Goal: Task Accomplishment & Management: Manage account settings

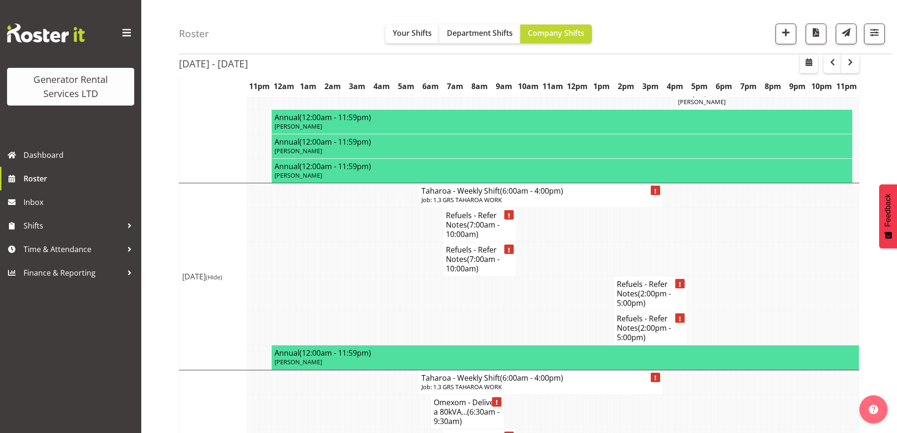
scroll to position [1400, 0]
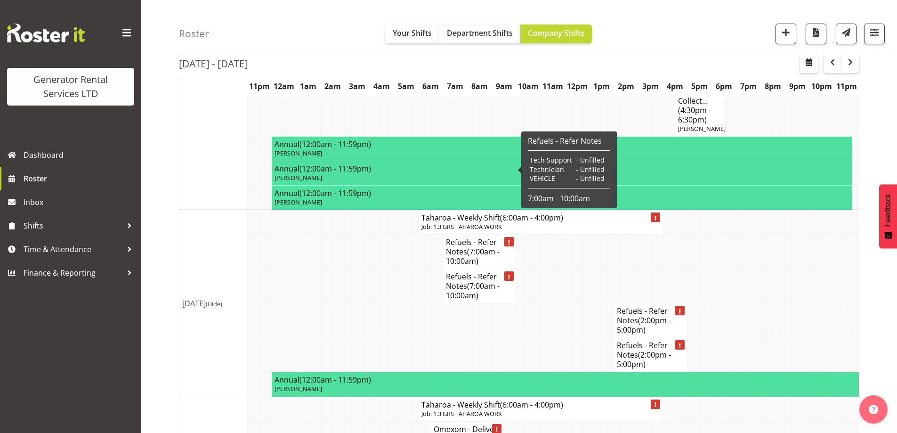
click at [489, 246] on span "(7:00am - 10:00am)" at bounding box center [473, 256] width 54 height 20
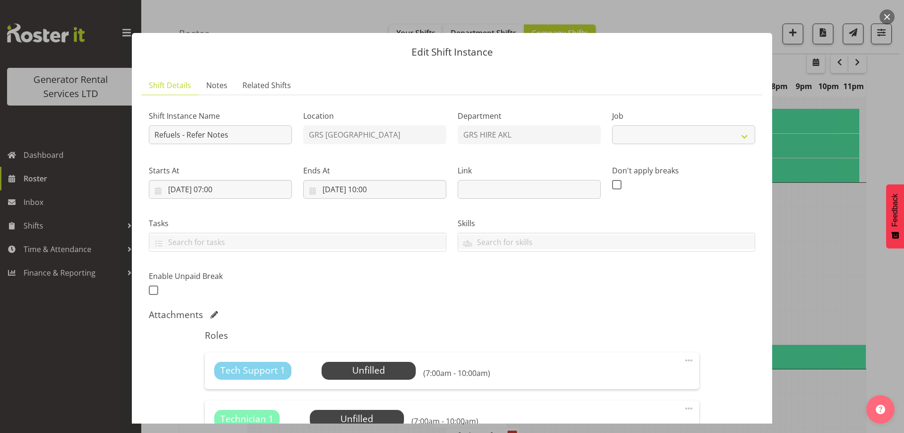
select select "9"
click at [220, 90] on span "Notes" at bounding box center [216, 85] width 21 height 11
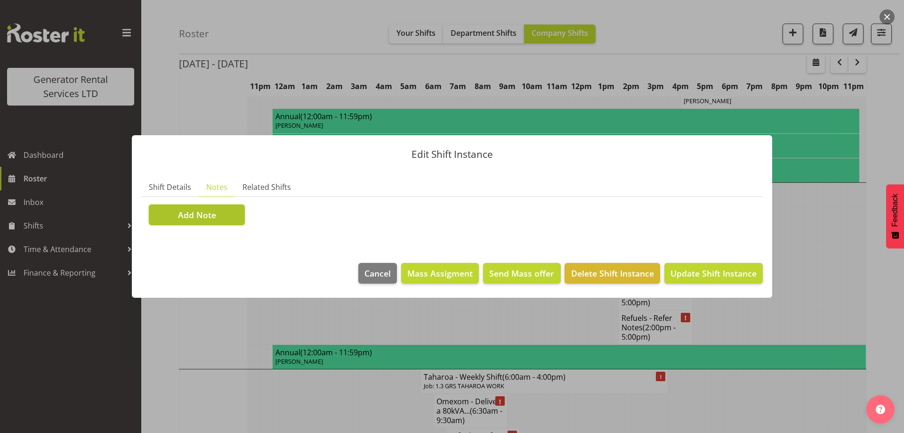
click at [227, 213] on button "Add Note" at bounding box center [197, 214] width 96 height 21
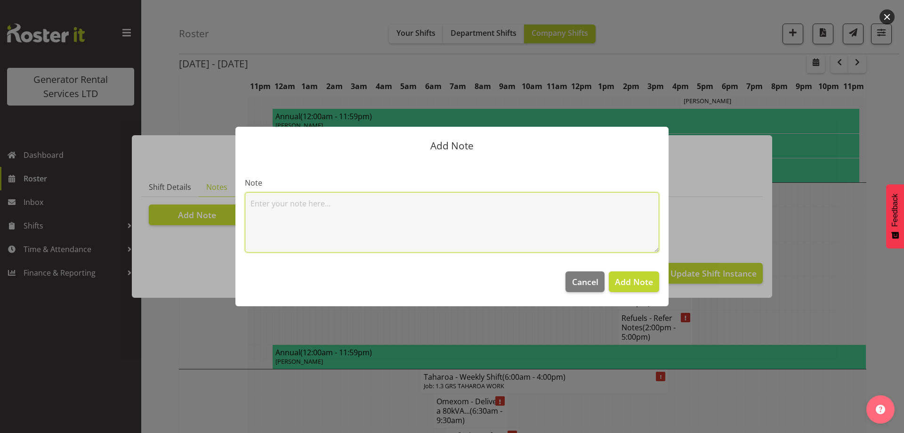
click at [303, 205] on textarea at bounding box center [452, 222] width 415 height 60
paste textarea "#115 @ [STREET_ADDRESS][PERSON_NAME] (Pilehire)"
click at [380, 203] on textarea "#115 @ [STREET_ADDRESS][PERSON_NAME] (Pilehire)" at bounding box center [452, 222] width 415 height 60
click at [389, 204] on textarea "#115 @ [STREET_ADDRESS][PERSON_NAME] (Pilehire)" at bounding box center [452, 222] width 415 height 60
paste textarea "100kva @ Macrennie Construction Site, [STREET_ADDRESS][PERSON_NAME] (There is a…"
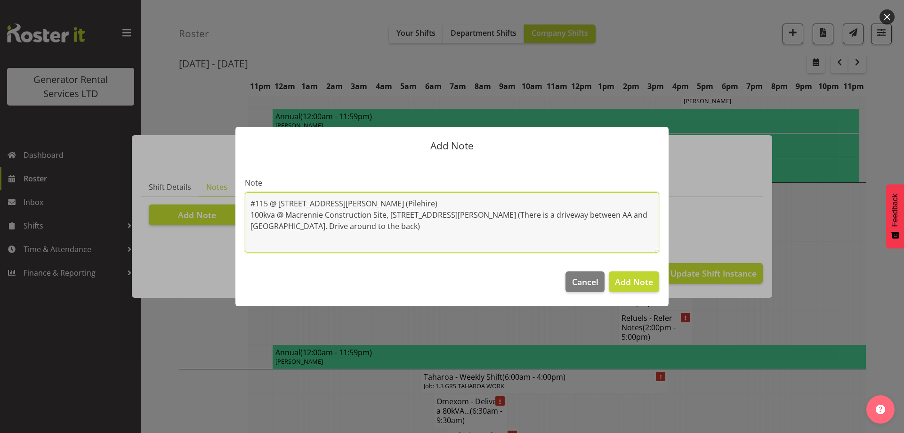
drag, startPoint x: 385, startPoint y: 205, endPoint x: 236, endPoint y: 205, distance: 148.9
click at [236, 205] on section "Note #115 @ 102 Langley Rd, Wiri (Pilehire) 100kva @ Macrennie Construction Sit…" at bounding box center [452, 211] width 433 height 102
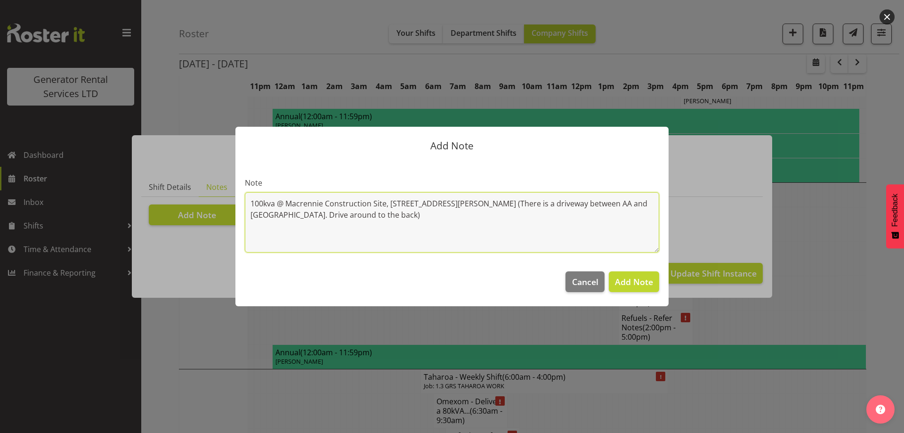
paste textarea "#115 @ [STREET_ADDRESS][PERSON_NAME] (Pilehire)"
type textarea "100kva @ Macrennie Construction Site, [STREET_ADDRESS][PERSON_NAME] (There is a…"
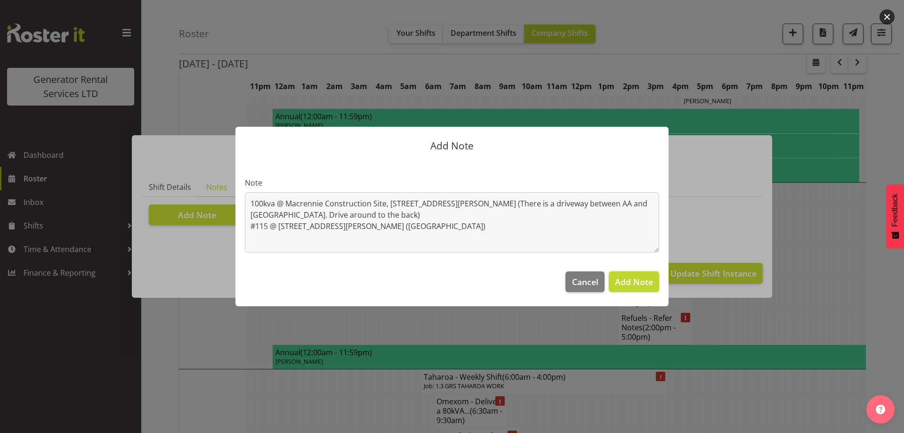
click at [628, 286] on span "Add Note" at bounding box center [634, 281] width 38 height 11
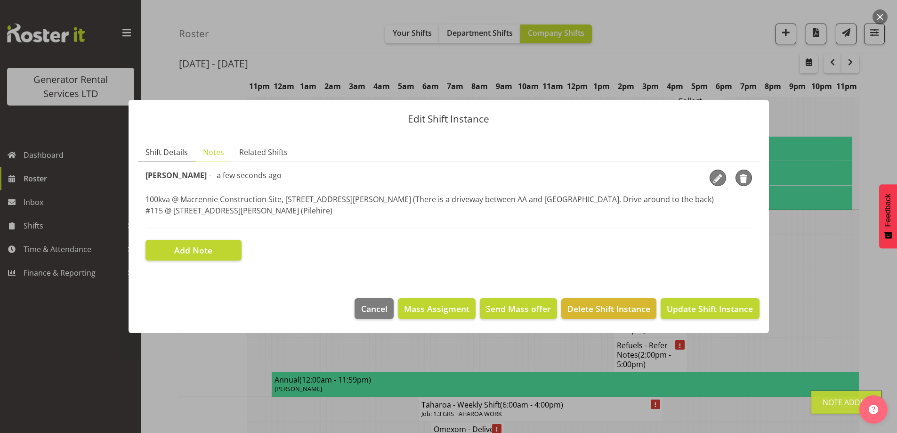
click at [171, 160] on link "Shift Details" at bounding box center [166, 152] width 57 height 19
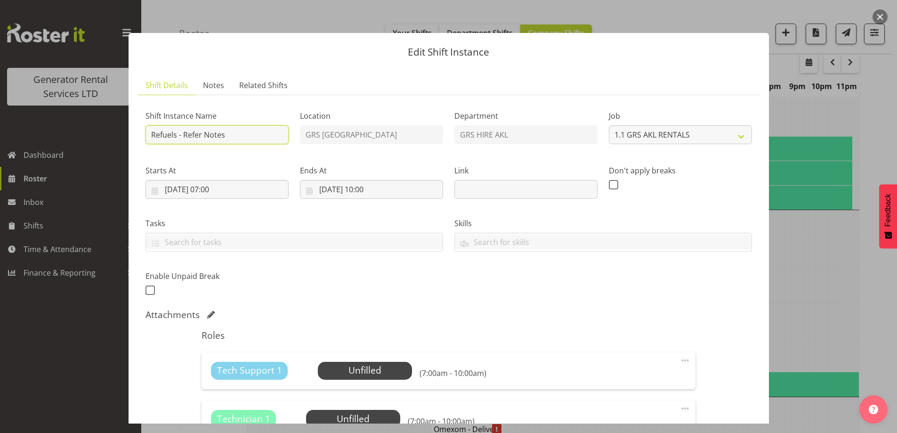
drag, startPoint x: 230, startPoint y: 140, endPoint x: 185, endPoint y: 136, distance: 45.9
click at [185, 136] on input "Refuels - Refer Notes" at bounding box center [217, 134] width 143 height 19
type input "Refuels - Using KMY"
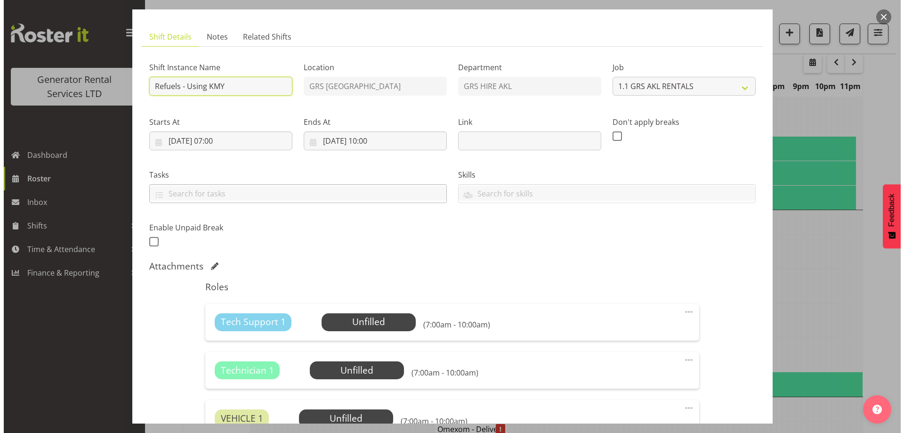
scroll to position [141, 0]
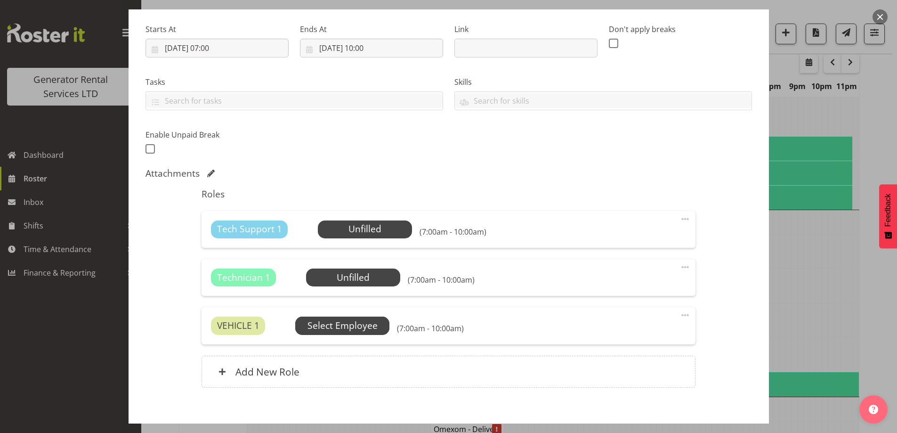
click at [0, 0] on span "Select Employee" at bounding box center [0, 0] width 0 height 0
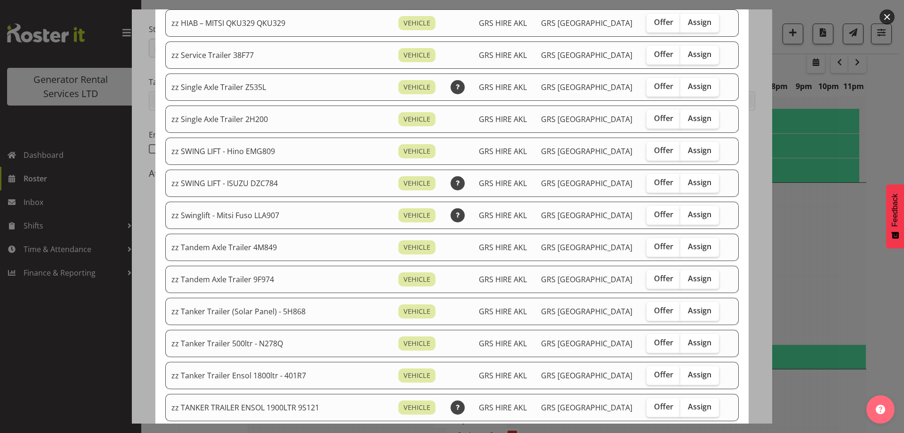
scroll to position [660, 0]
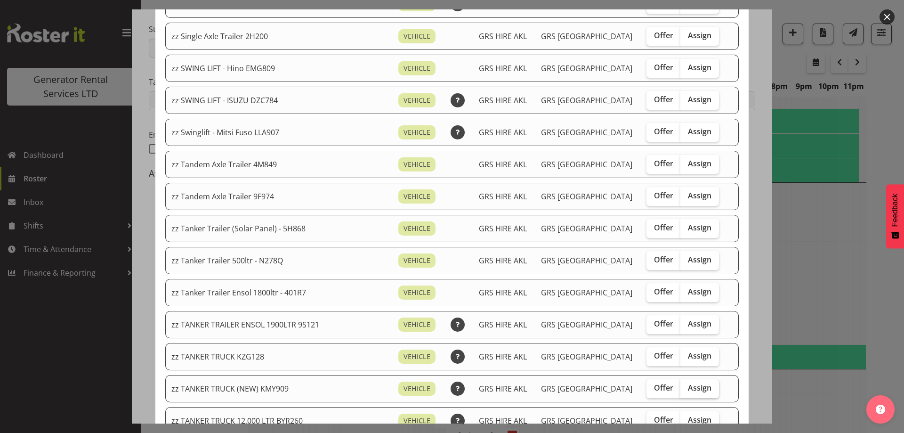
click at [688, 384] on span "Assign" at bounding box center [700, 387] width 24 height 9
click at [686, 385] on input "Assign" at bounding box center [684, 388] width 6 height 6
checkbox input "true"
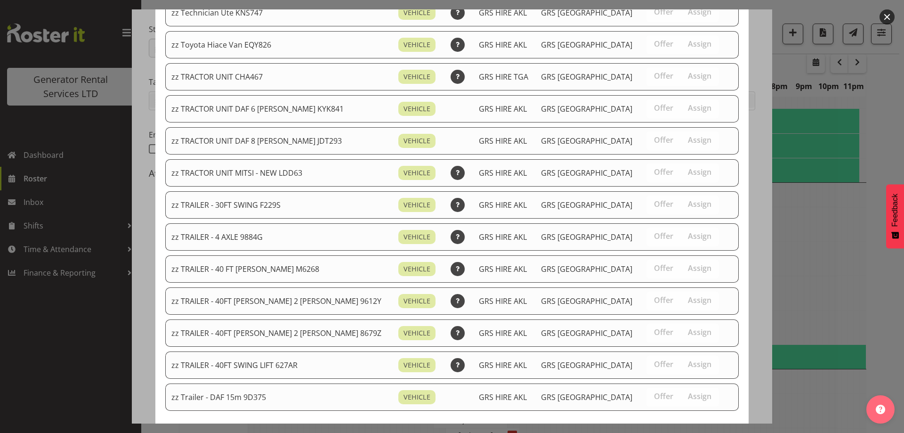
scroll to position [1178, 0]
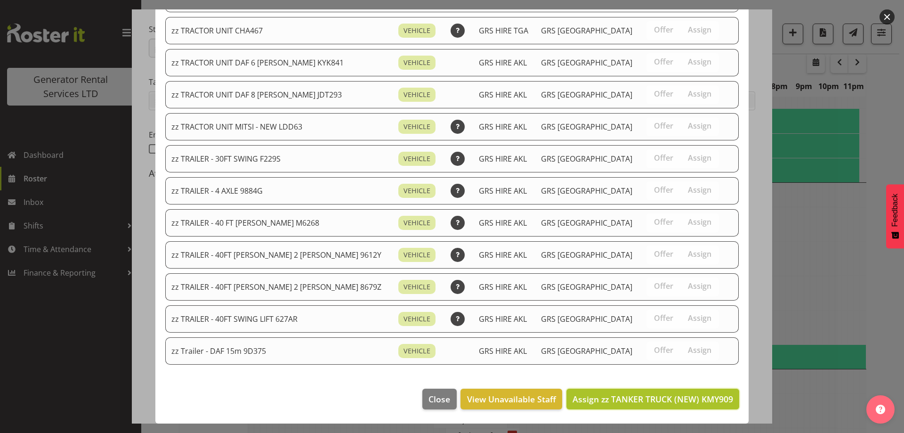
click at [663, 394] on span "Assign zz TANKER TRUCK (NEW) KMY909" at bounding box center [653, 398] width 161 height 11
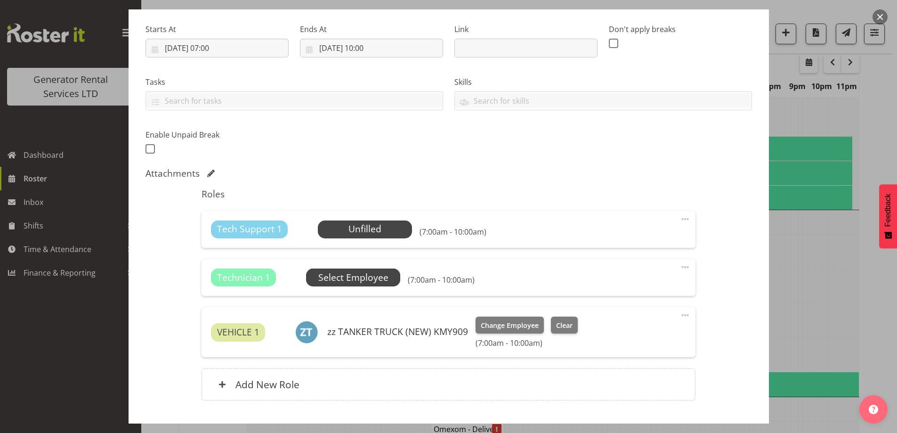
click at [0, 0] on span "Select Employee" at bounding box center [0, 0] width 0 height 0
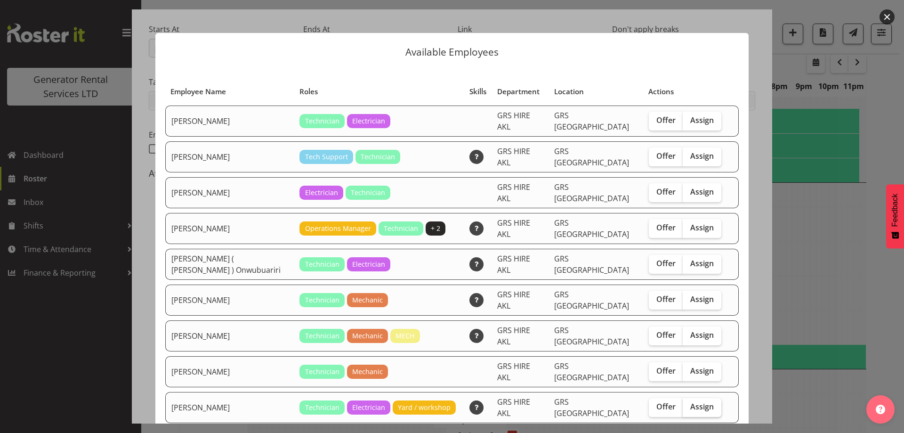
click at [695, 402] on span "Assign" at bounding box center [703, 406] width 24 height 9
click at [689, 404] on input "Assign" at bounding box center [686, 407] width 6 height 6
checkbox input "true"
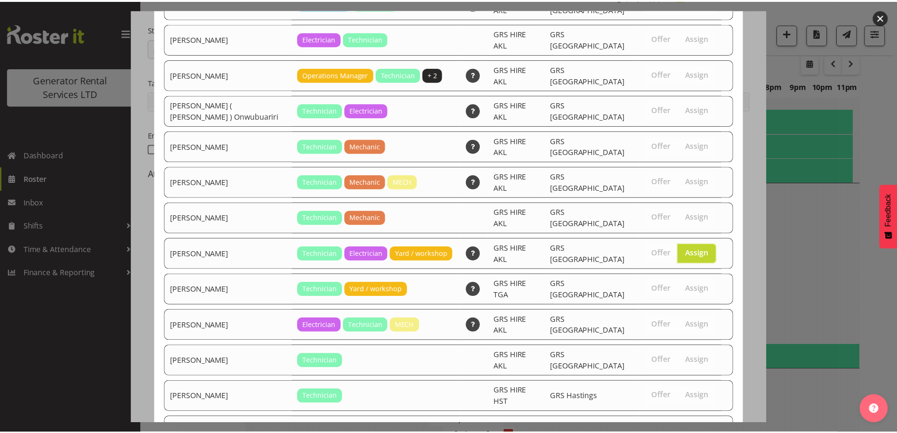
scroll to position [185, 0]
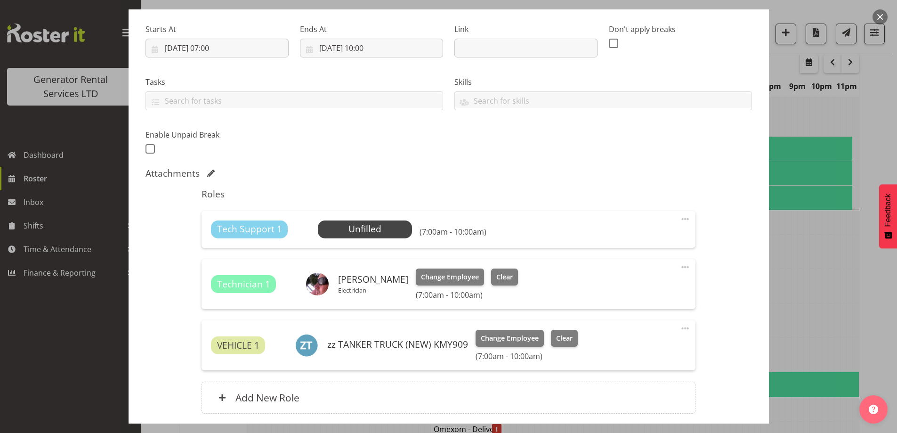
click at [680, 218] on span at bounding box center [685, 218] width 11 height 11
click at [646, 273] on link "Delete" at bounding box center [646, 273] width 90 height 17
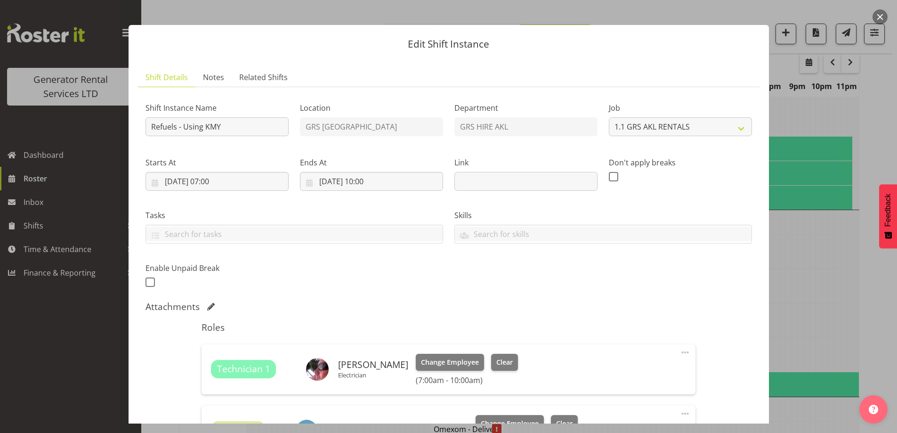
scroll to position [0, 0]
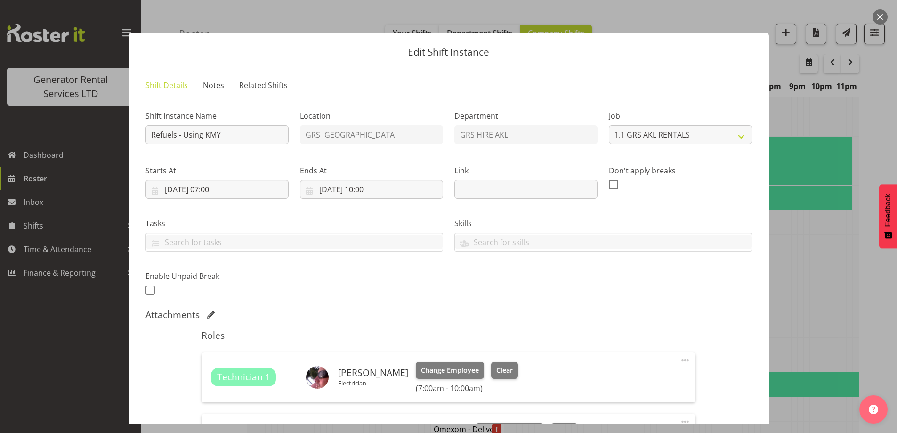
click at [201, 79] on link "Notes" at bounding box center [213, 85] width 36 height 19
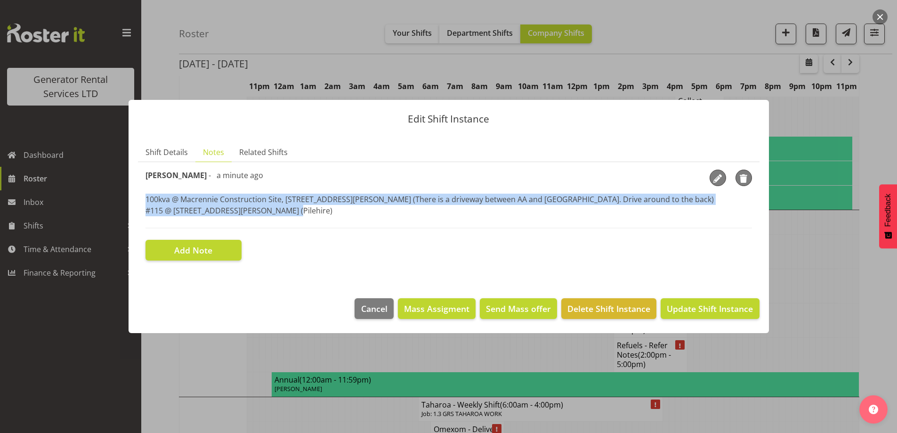
drag, startPoint x: 294, startPoint y: 215, endPoint x: 139, endPoint y: 198, distance: 156.4
click at [139, 198] on section "Shift Instance Name Refuels - Using KMY Location GRS Auckland Department GRS HI…" at bounding box center [449, 215] width 622 height 106
copy p "100kva @ Macrennie Construction Site, 6 Carr Rd Mt Roskill (There is a driveway…"
click at [168, 147] on span "Shift Details" at bounding box center [167, 152] width 42 height 11
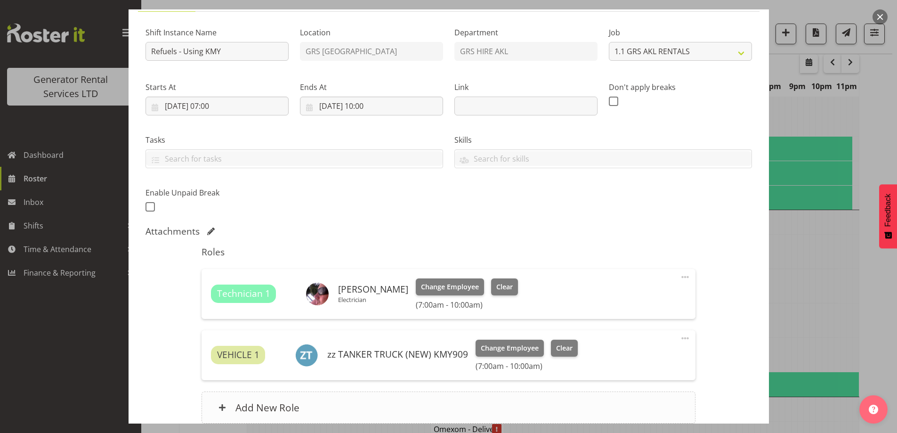
scroll to position [167, 0]
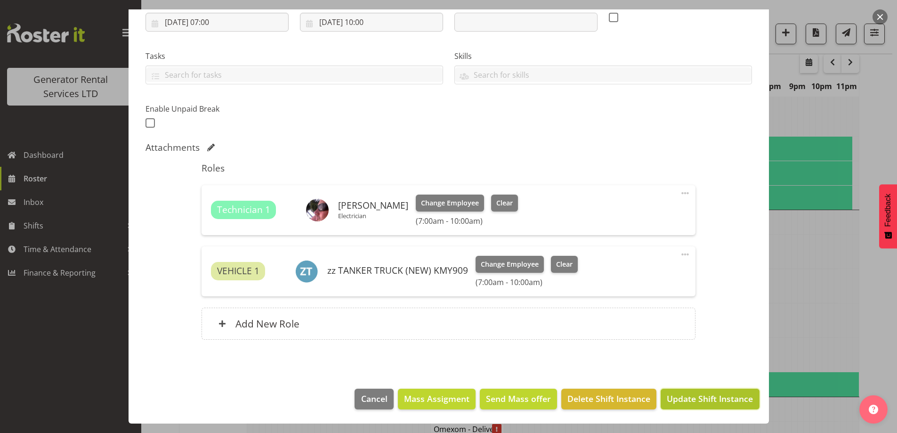
click at [691, 394] on span "Update Shift Instance" at bounding box center [710, 398] width 86 height 12
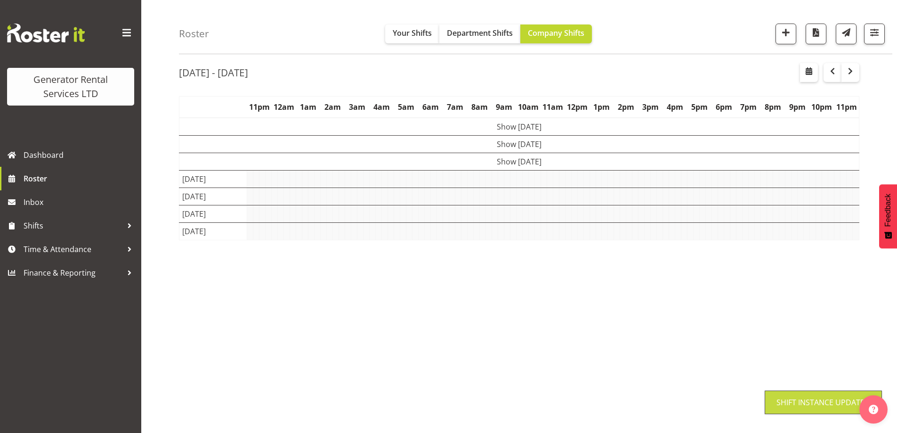
scroll to position [31, 0]
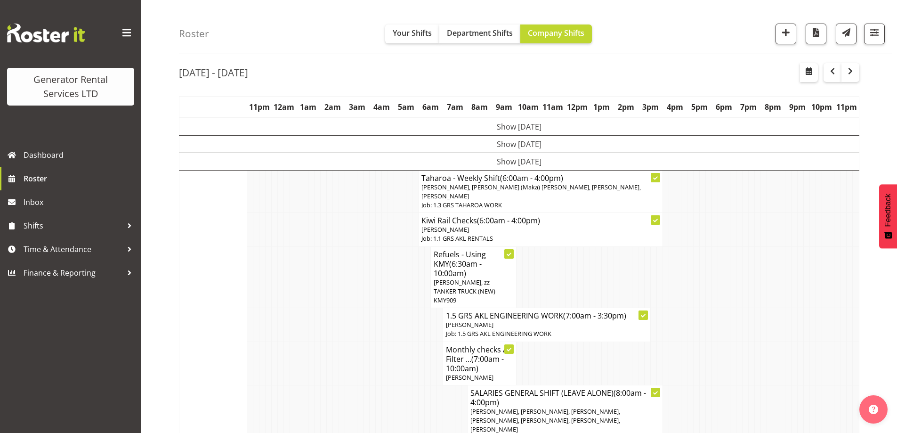
click at [356, 348] on td at bounding box center [354, 363] width 6 height 43
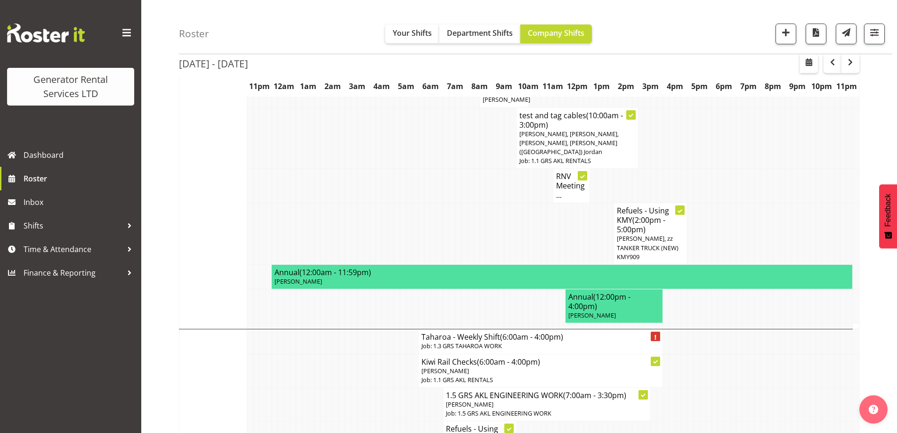
scroll to position [219, 0]
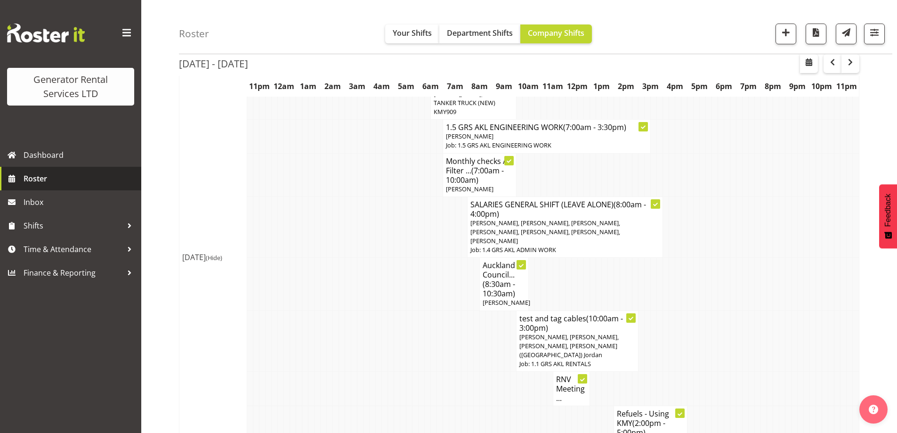
click at [71, 182] on span "Roster" at bounding box center [80, 178] width 113 height 14
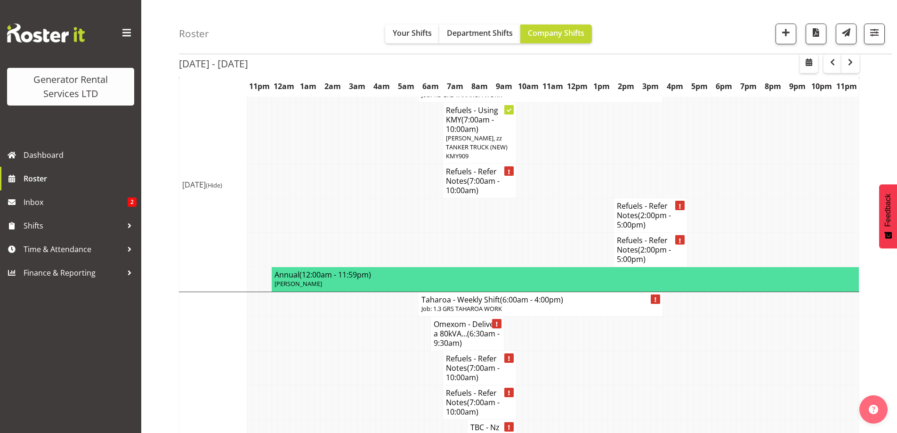
scroll to position [1036, 0]
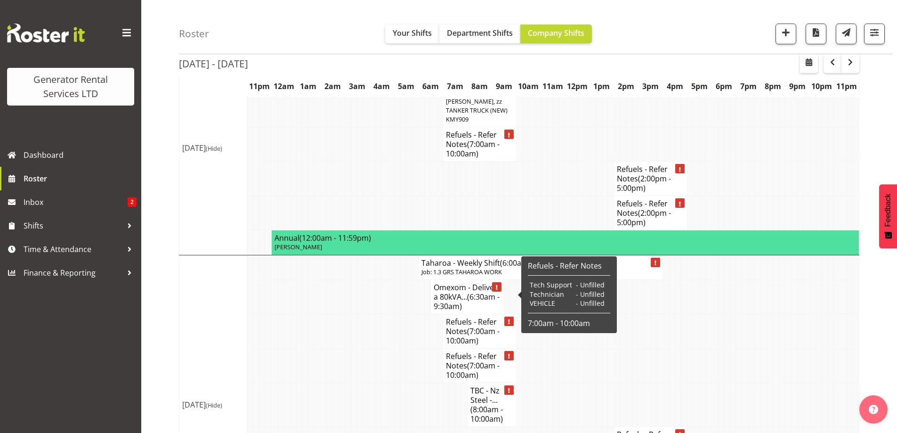
click at [458, 317] on h4 "Refuels - Refer Notes (7:00am - 10:00am)" at bounding box center [479, 331] width 67 height 28
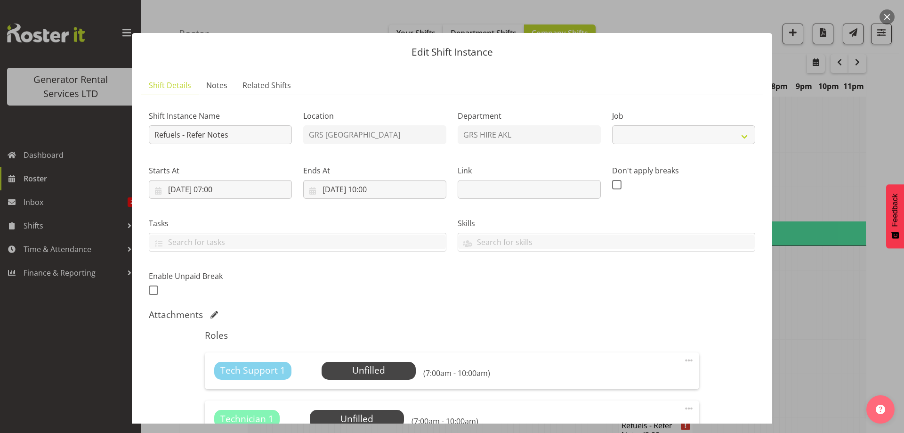
select select "9"
click at [209, 83] on span "Notes" at bounding box center [216, 85] width 21 height 11
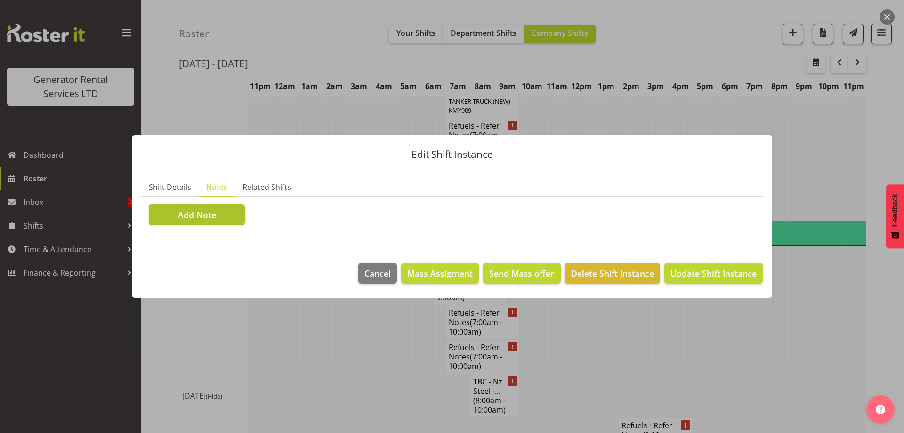
click at [205, 212] on span "Add Note" at bounding box center [197, 215] width 38 height 12
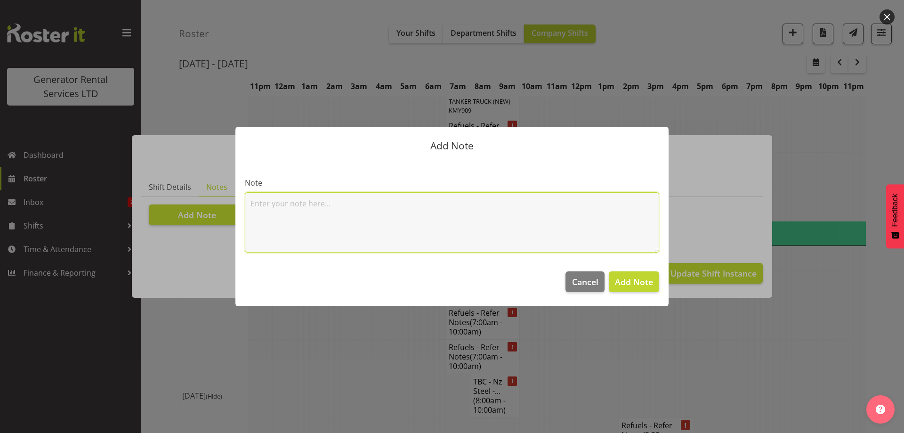
click at [288, 205] on textarea at bounding box center [452, 222] width 415 height 60
paste textarea "100kva @ Macrennie Construction Site, [STREET_ADDRESS][PERSON_NAME] (There is a…"
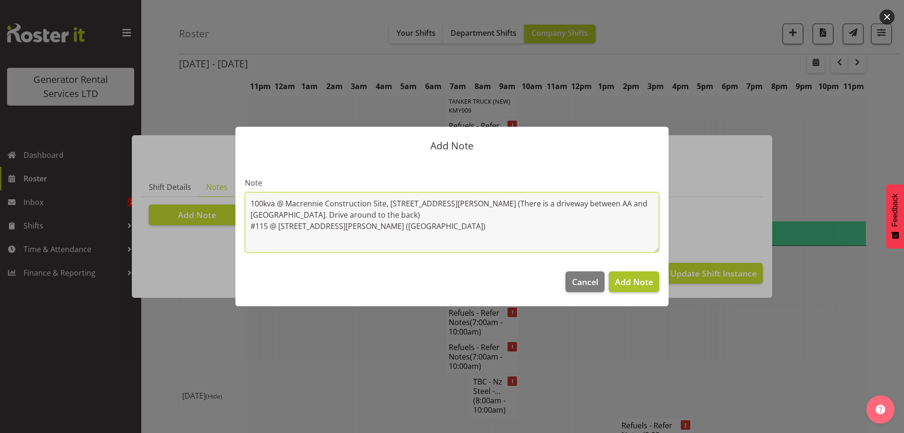
type textarea "100kva @ Macrennie Construction Site, [STREET_ADDRESS][PERSON_NAME] (There is a…"
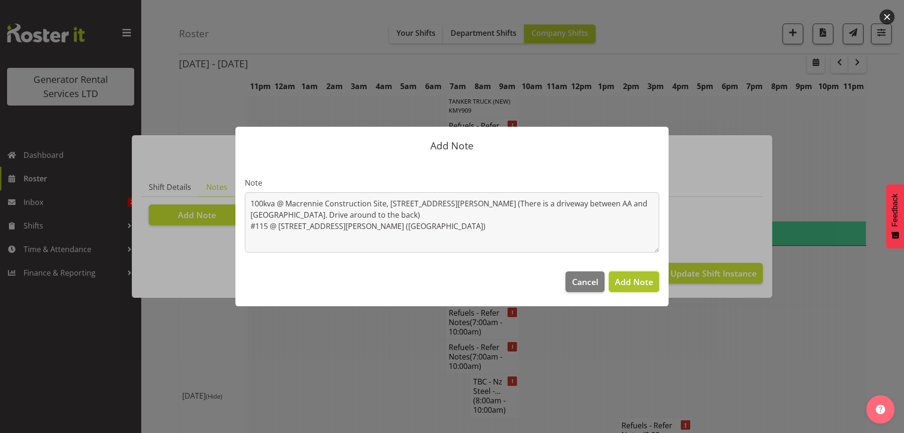
click at [645, 276] on span "Add Note" at bounding box center [634, 282] width 38 height 12
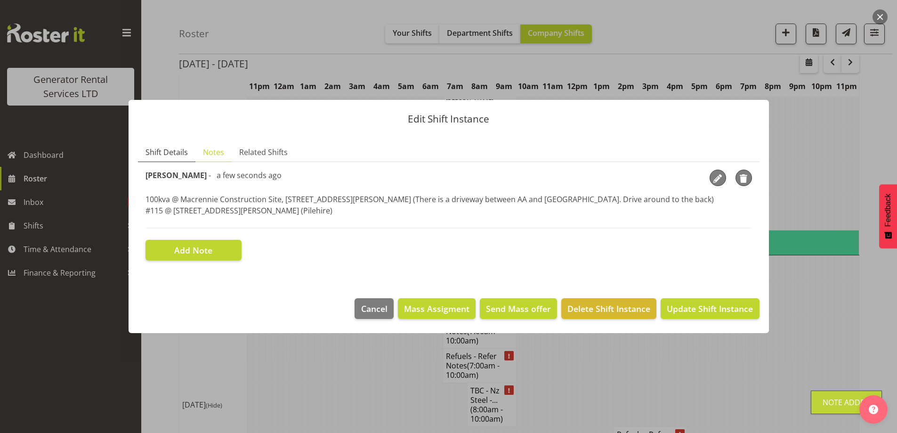
click at [165, 155] on span "Shift Details" at bounding box center [167, 152] width 42 height 11
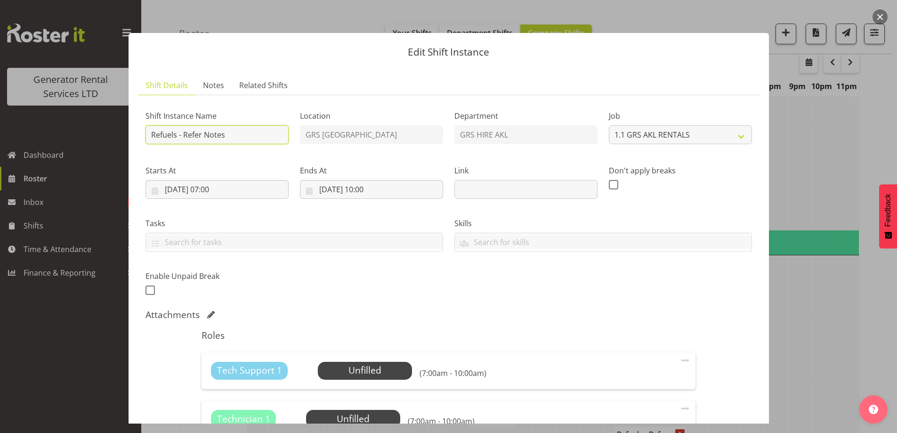
drag, startPoint x: 261, startPoint y: 132, endPoint x: 182, endPoint y: 133, distance: 79.1
click at [182, 132] on input "Refuels - Refer Notes" at bounding box center [217, 134] width 143 height 19
type input "Refuels - Using KMY"
click at [207, 86] on span "Notes" at bounding box center [213, 85] width 21 height 11
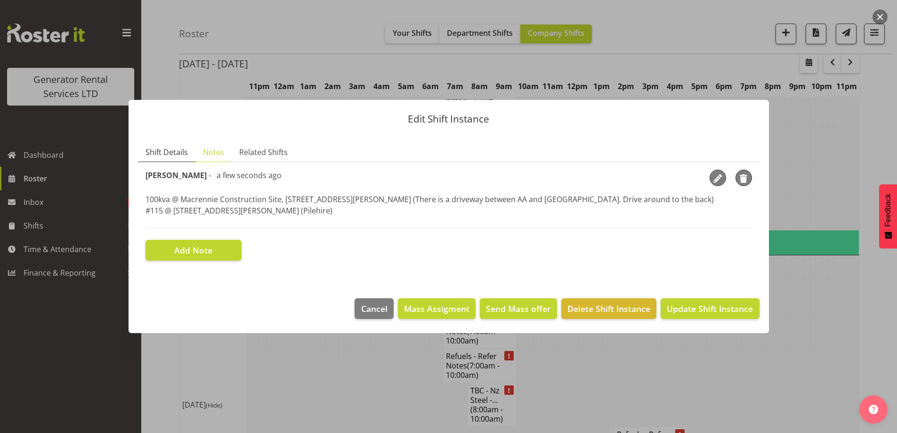
click at [174, 152] on span "Shift Details" at bounding box center [167, 152] width 42 height 11
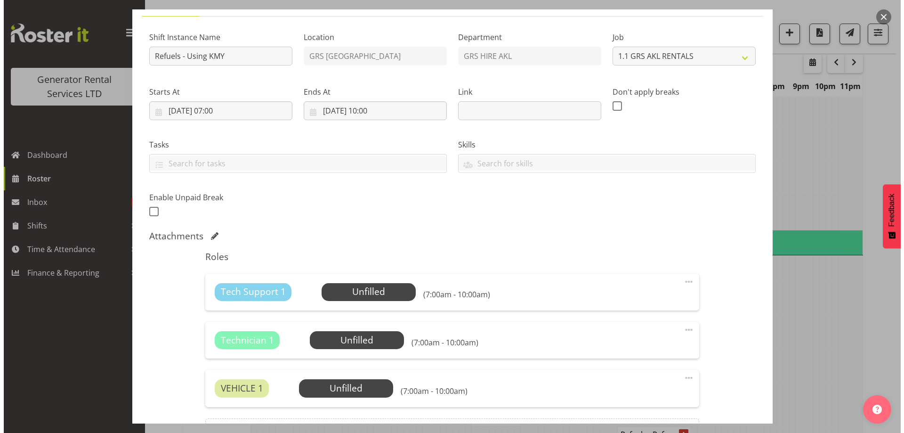
scroll to position [188, 0]
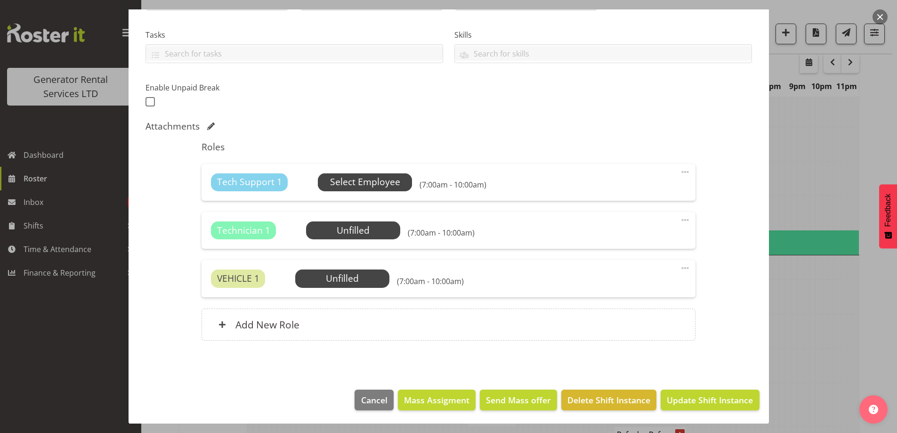
click at [364, 190] on span "Select Employee" at bounding box center [365, 182] width 94 height 18
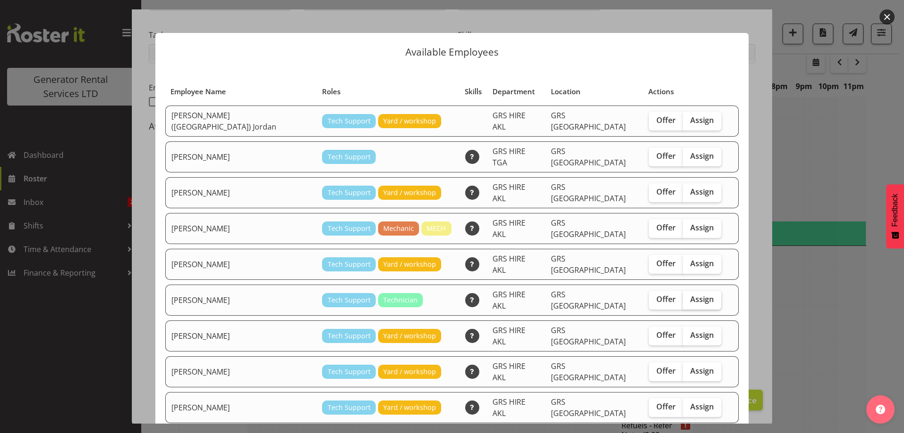
click at [691, 291] on label "Assign" at bounding box center [702, 300] width 39 height 19
click at [689, 296] on input "Assign" at bounding box center [686, 299] width 6 height 6
checkbox input "true"
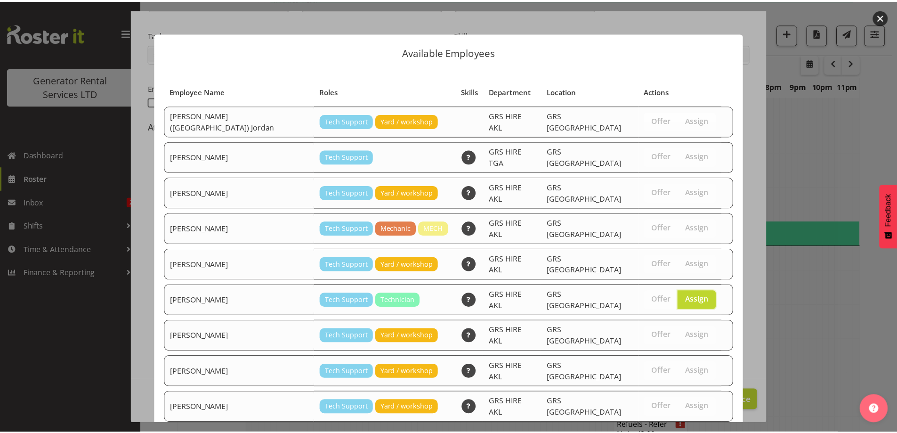
scroll to position [153, 0]
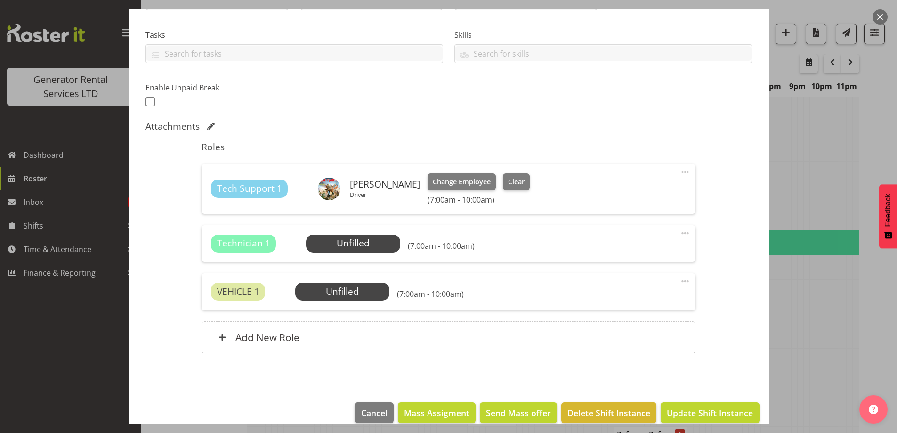
click at [680, 236] on span at bounding box center [685, 233] width 11 height 11
click at [620, 285] on link "Delete" at bounding box center [646, 287] width 90 height 17
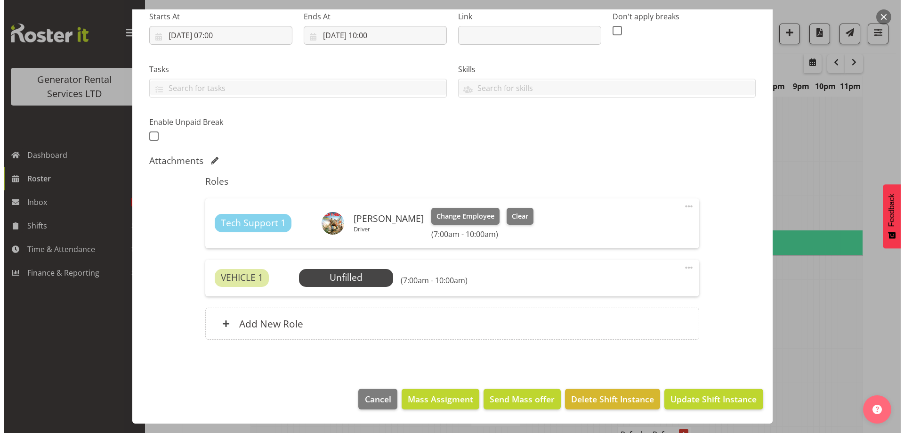
scroll to position [154, 0]
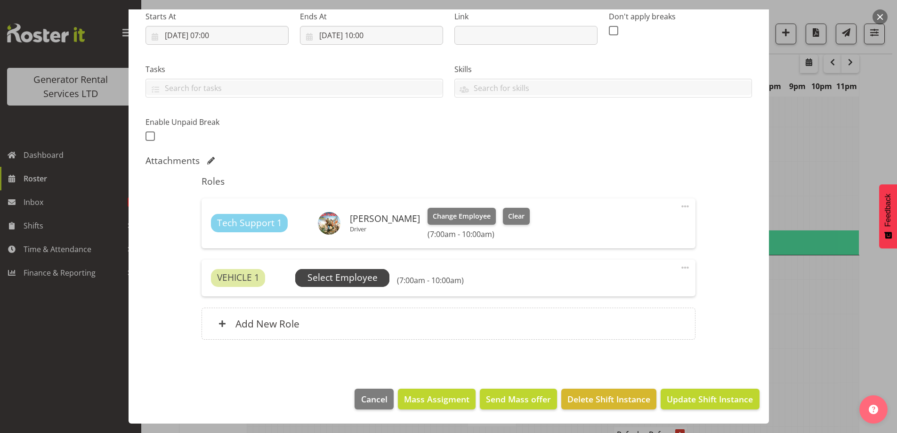
click at [358, 277] on span "Select Employee" at bounding box center [343, 278] width 70 height 14
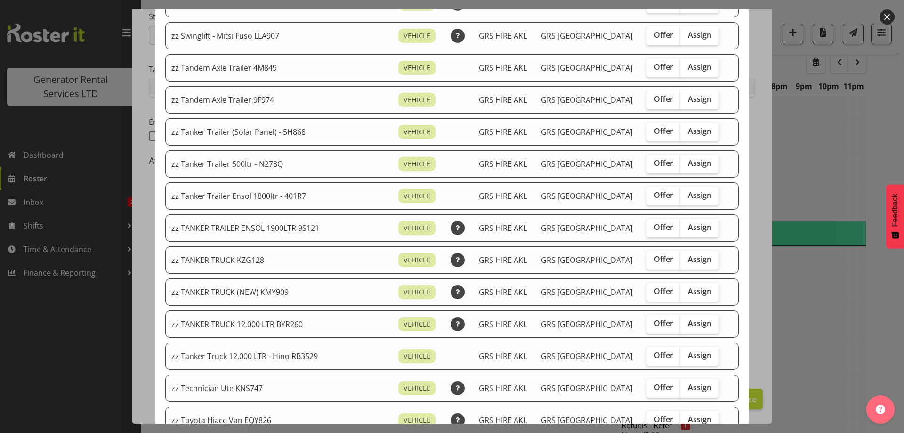
scroll to position [754, 0]
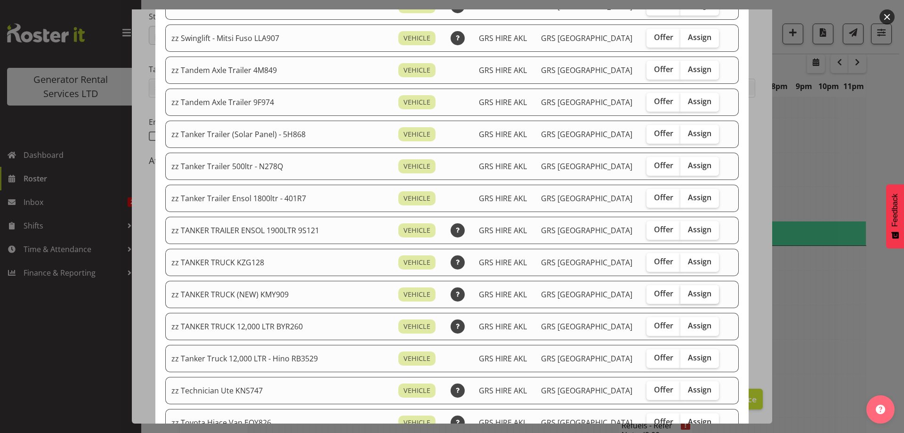
click at [688, 289] on span "Assign" at bounding box center [700, 293] width 24 height 9
click at [681, 291] on input "Assign" at bounding box center [684, 294] width 6 height 6
checkbox input "true"
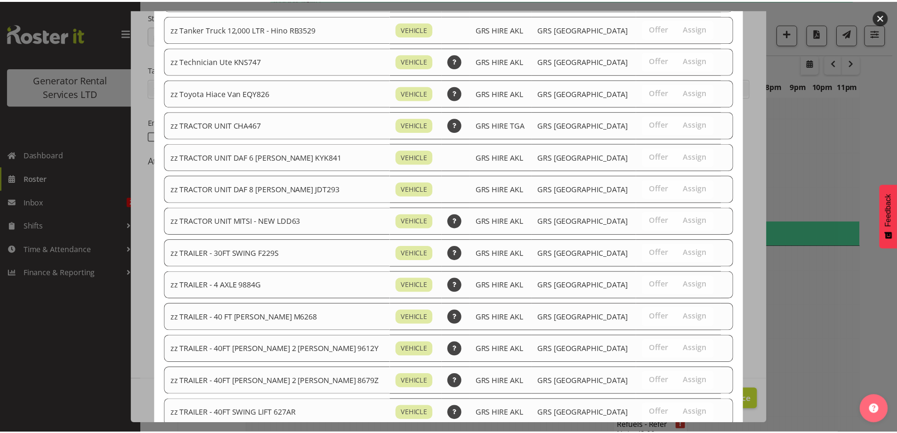
scroll to position [1178, 0]
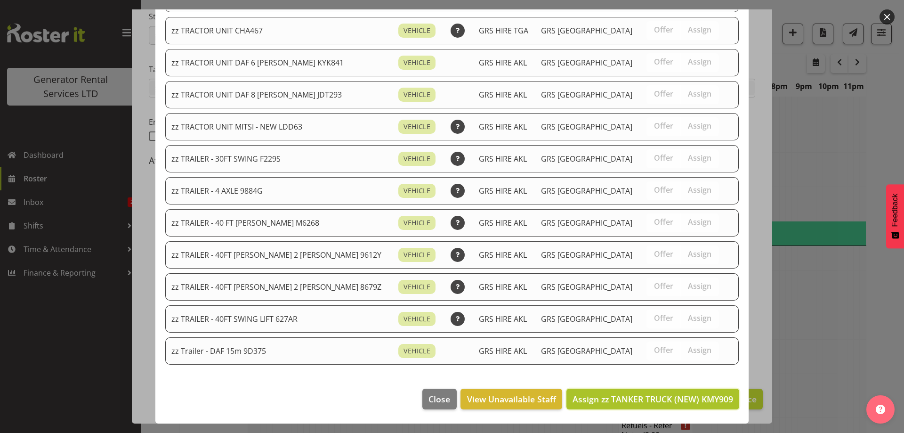
click at [673, 394] on span "Assign zz TANKER TRUCK (NEW) KMY909" at bounding box center [653, 398] width 161 height 11
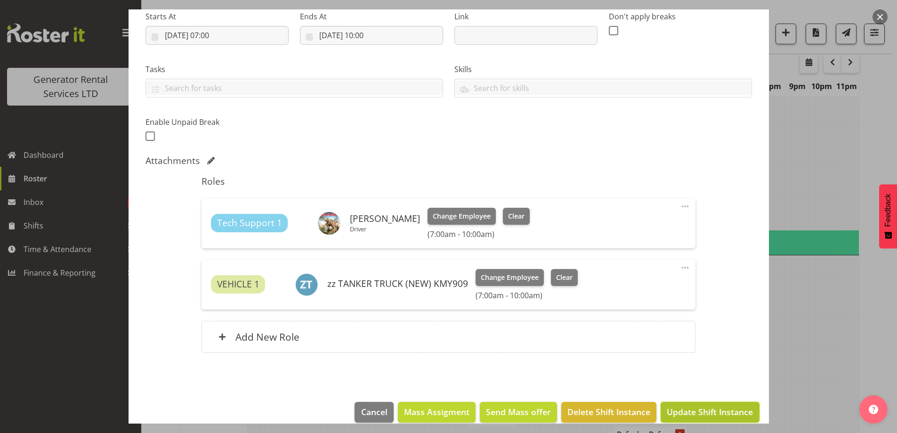
click at [705, 406] on span "Update Shift Instance" at bounding box center [710, 412] width 86 height 12
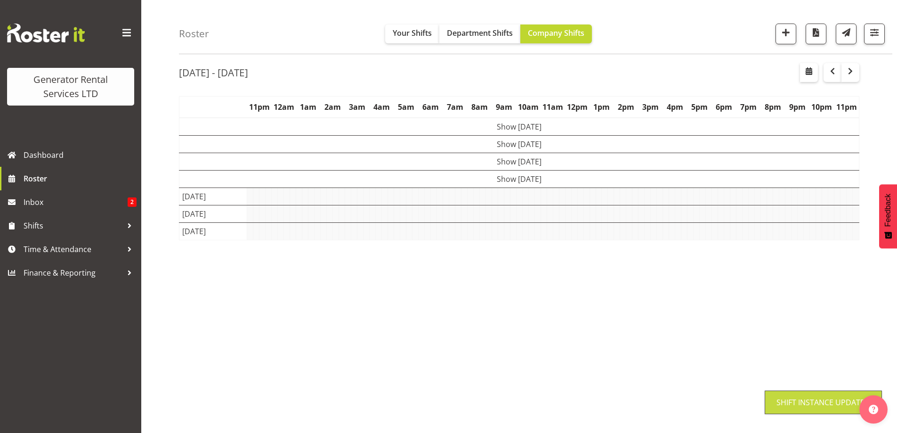
scroll to position [31, 0]
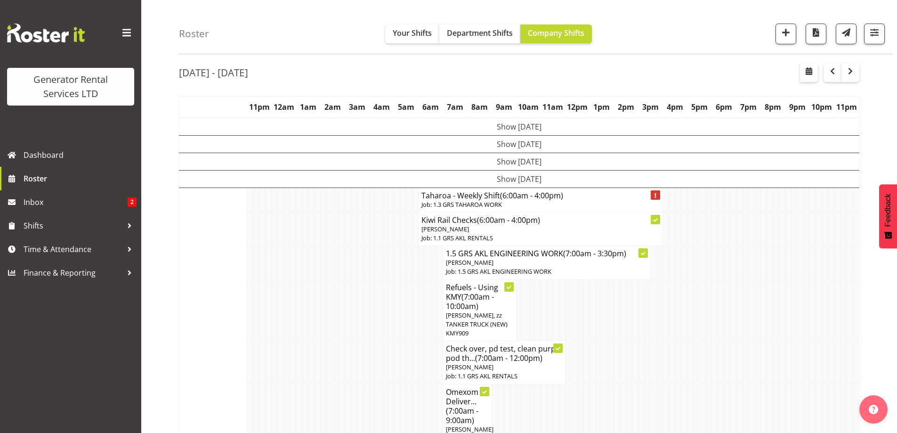
click at [327, 260] on td at bounding box center [330, 262] width 6 height 33
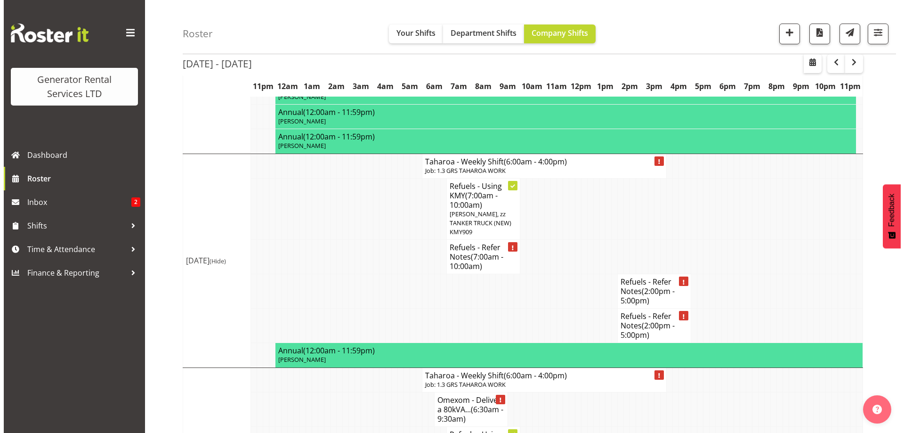
scroll to position [926, 0]
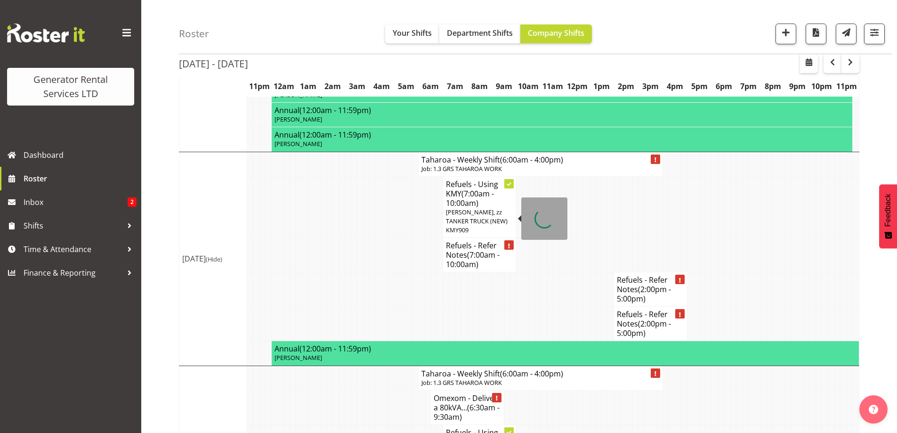
click at [473, 250] on span "(7:00am - 10:00am)" at bounding box center [473, 260] width 54 height 20
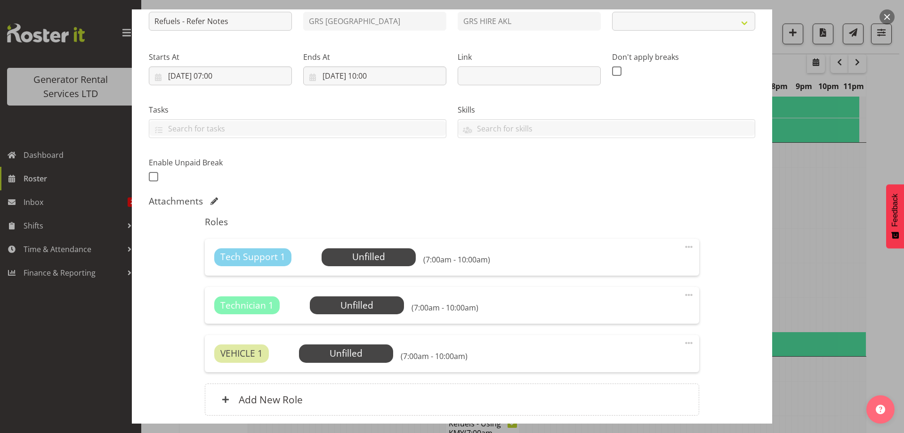
select select "9"
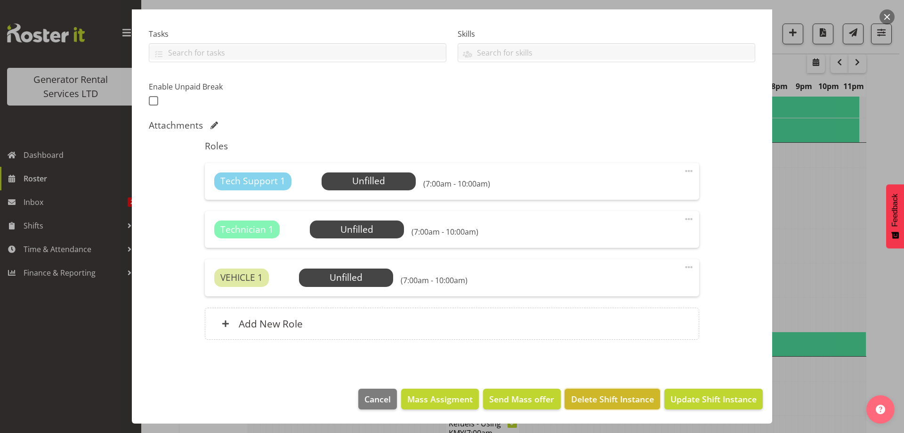
click at [610, 396] on span "Delete Shift Instance" at bounding box center [612, 399] width 83 height 12
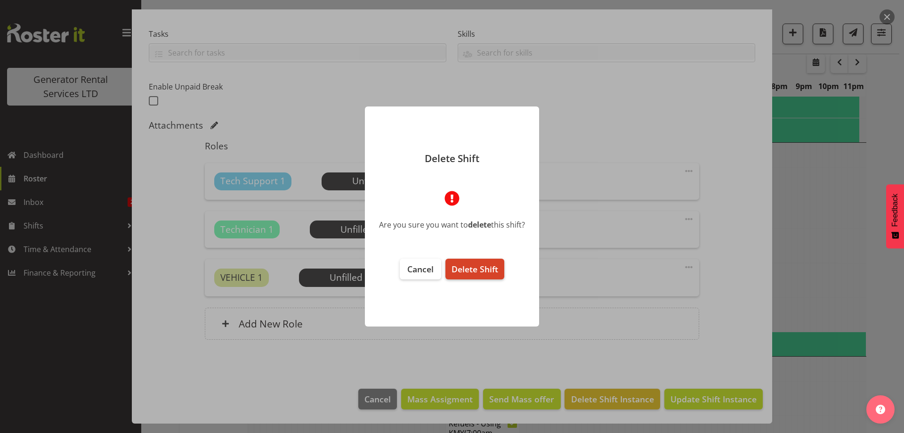
click at [480, 269] on span "Delete Shift" at bounding box center [475, 268] width 47 height 11
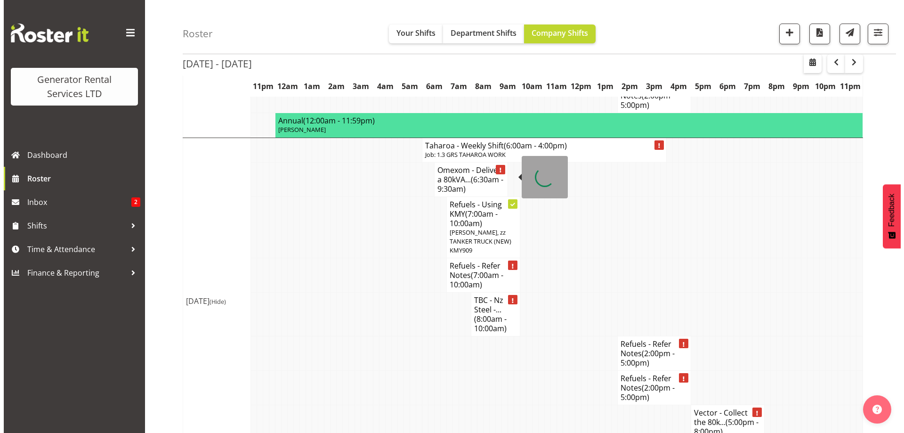
scroll to position [1121, 0]
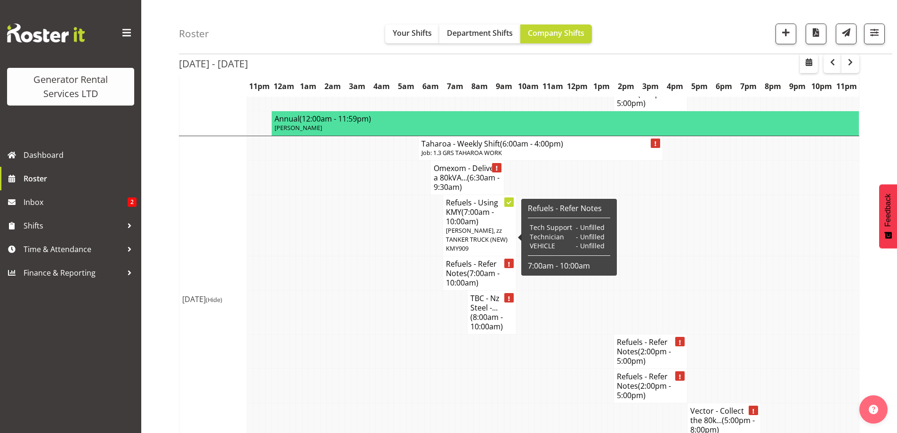
click at [464, 259] on h4 "Refuels - Refer Notes (7:00am - 10:00am)" at bounding box center [479, 273] width 67 height 28
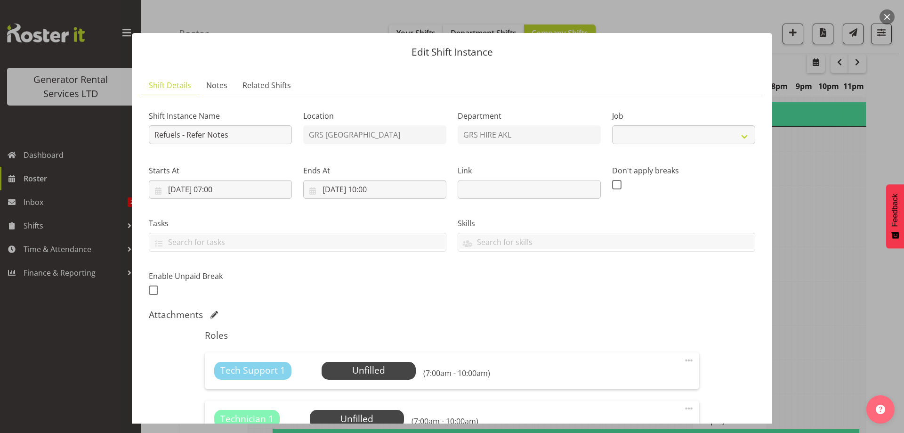
scroll to position [189, 0]
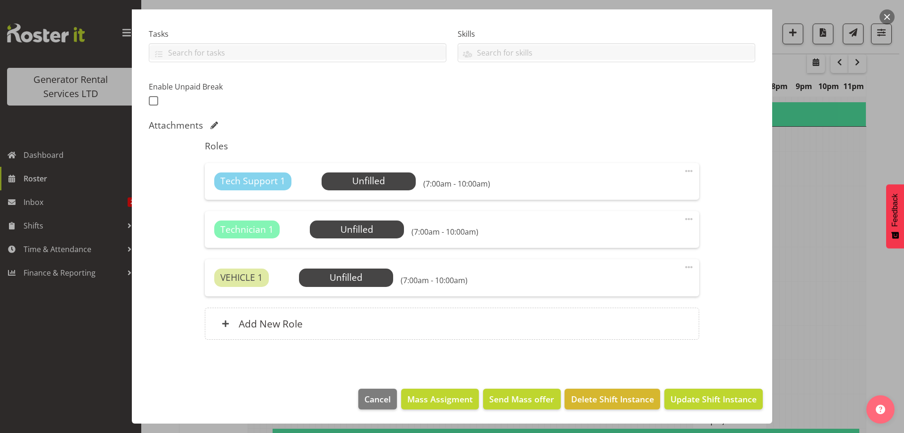
select select "9"
click at [594, 400] on span "Delete Shift Instance" at bounding box center [612, 399] width 83 height 12
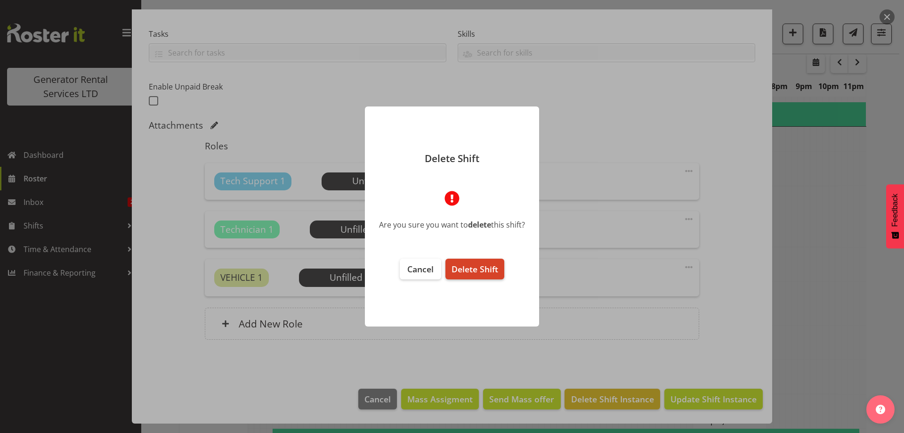
click at [493, 273] on span "Delete Shift" at bounding box center [475, 268] width 47 height 11
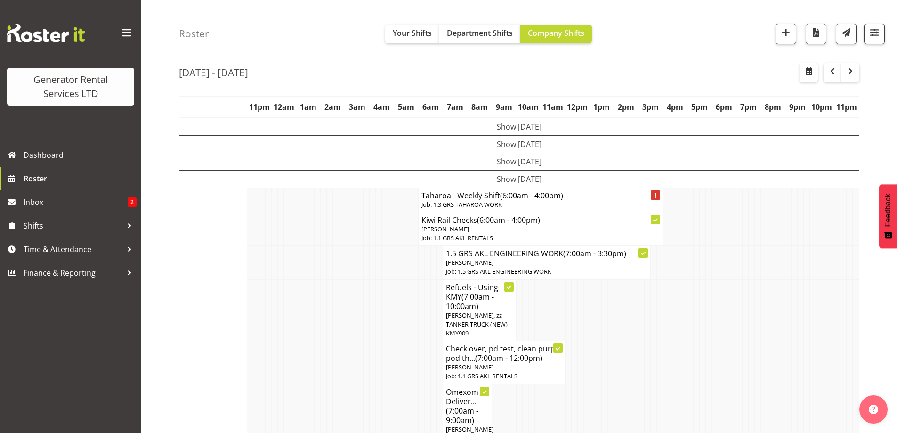
scroll to position [1087, 0]
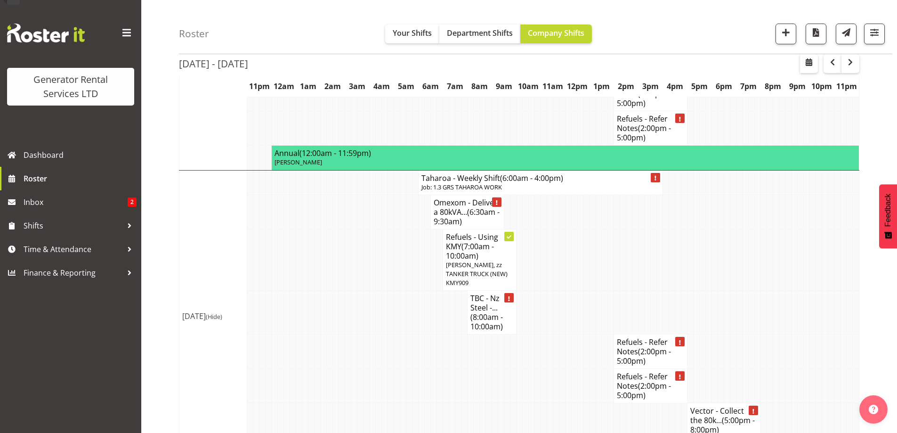
click at [326, 334] on td at bounding box center [324, 351] width 6 height 34
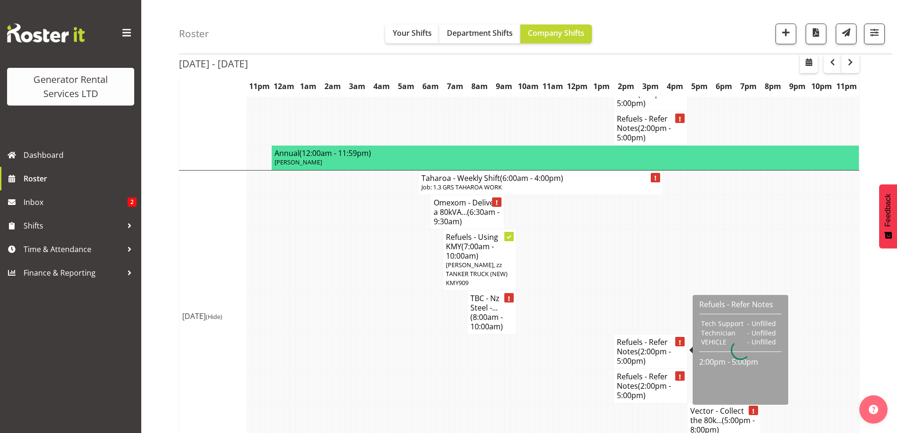
click at [646, 381] on span "(2:00pm - 5:00pm)" at bounding box center [644, 391] width 54 height 20
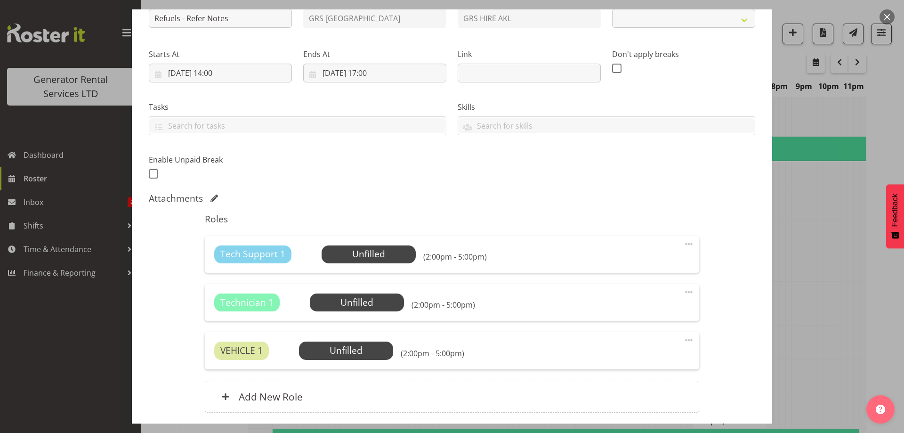
select select "9"
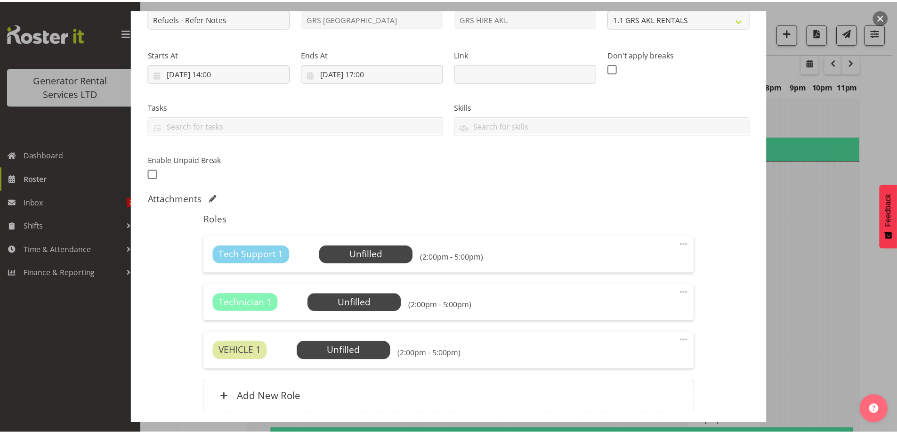
scroll to position [189, 0]
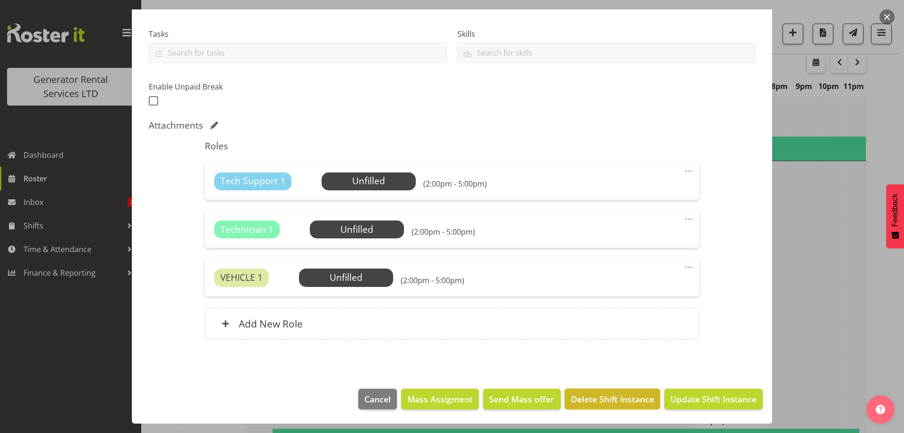
click at [628, 395] on span "Delete Shift Instance" at bounding box center [612, 399] width 83 height 12
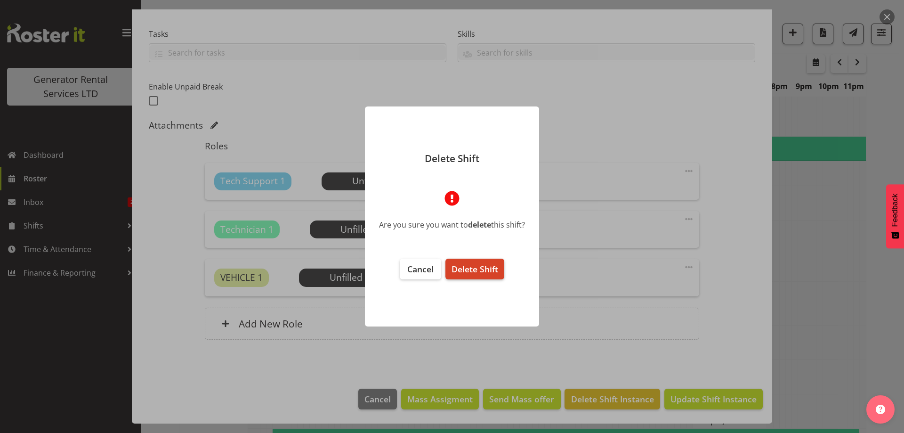
click at [492, 278] on button "Delete Shift" at bounding box center [475, 269] width 59 height 21
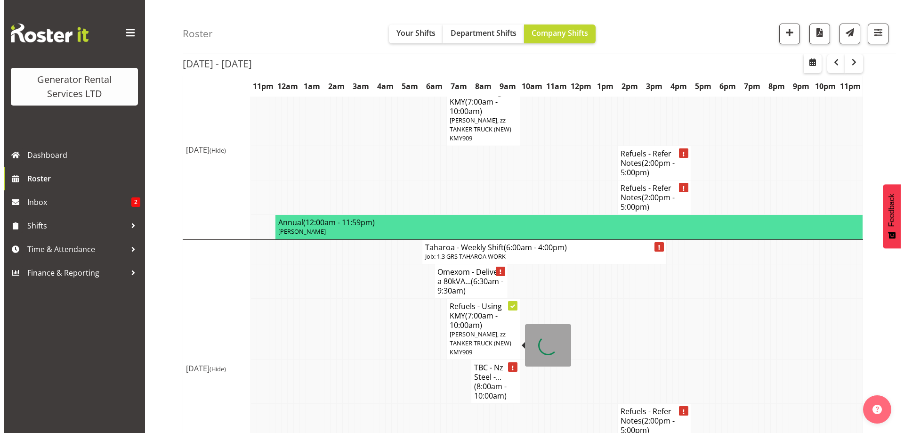
scroll to position [958, 0]
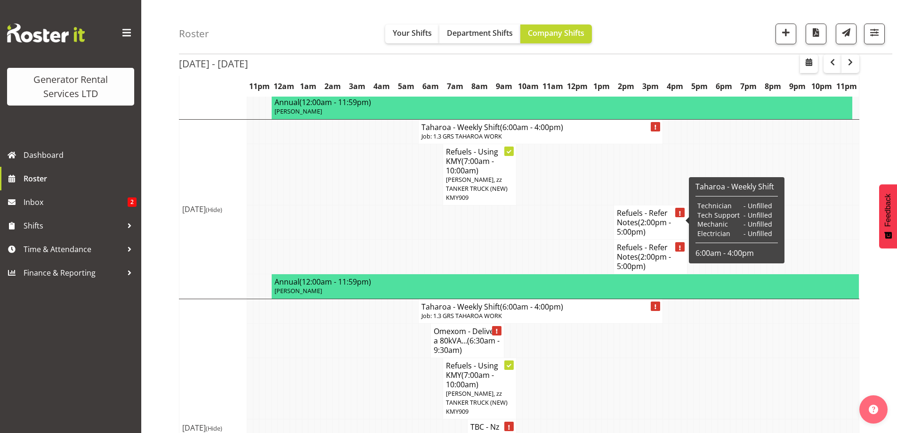
click at [640, 243] on h4 "Refuels - Refer Notes (2:00pm - 5:00pm)" at bounding box center [650, 257] width 67 height 28
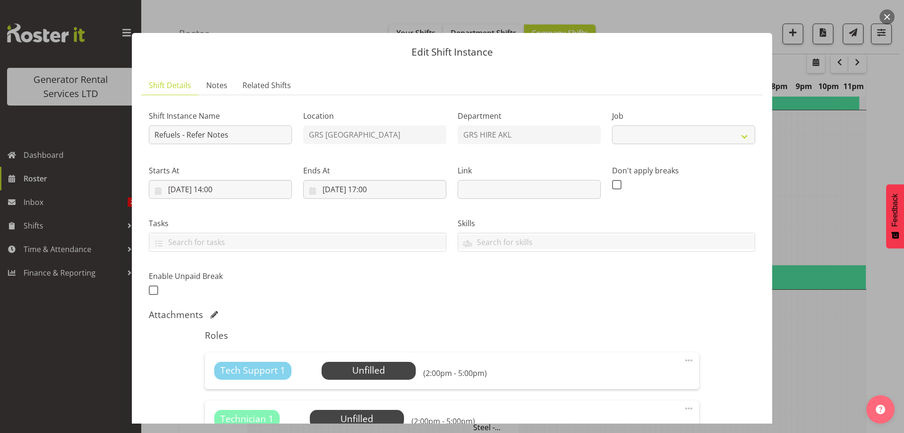
select select "9"
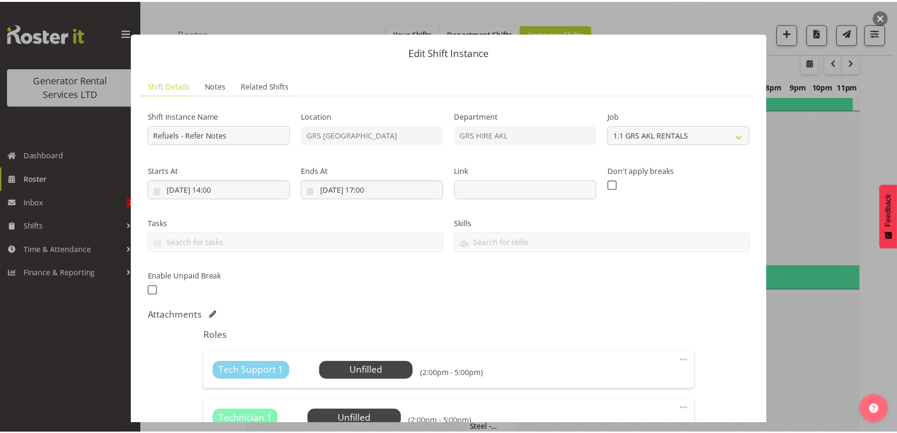
scroll to position [189, 0]
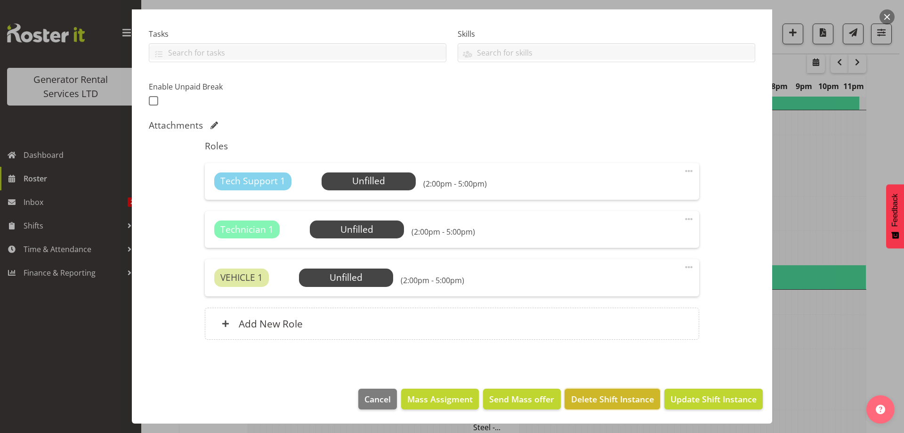
click at [588, 399] on span "Delete Shift Instance" at bounding box center [612, 399] width 83 height 12
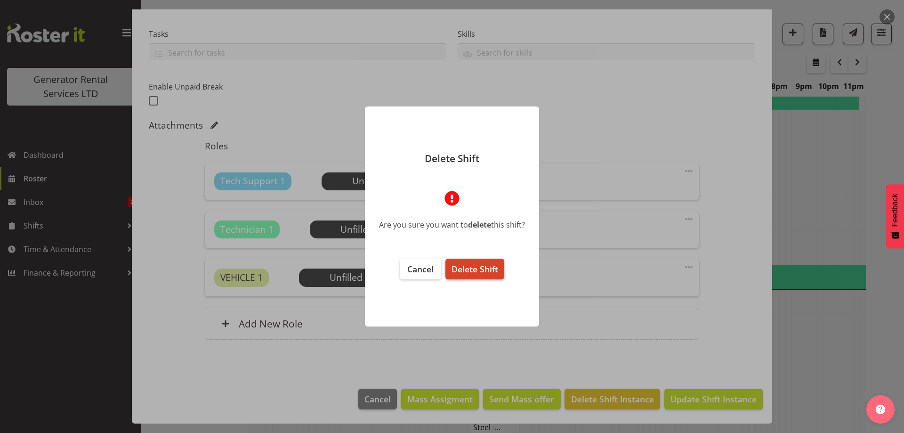
click at [474, 271] on span "Delete Shift" at bounding box center [475, 268] width 47 height 11
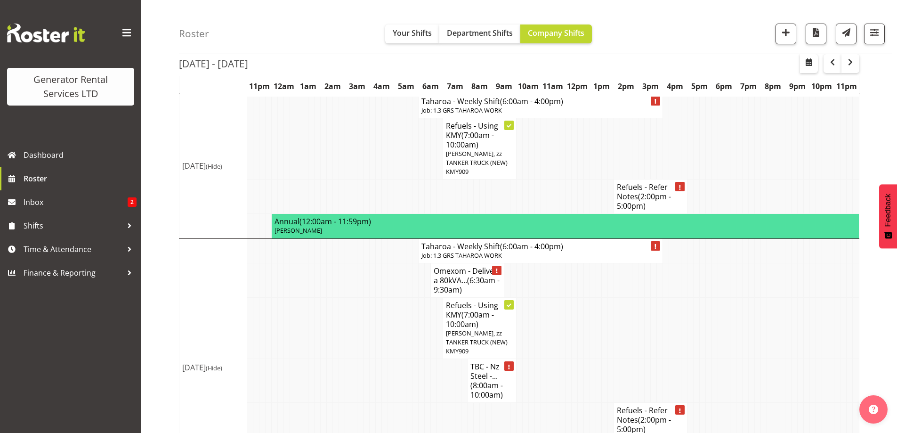
scroll to position [971, 0]
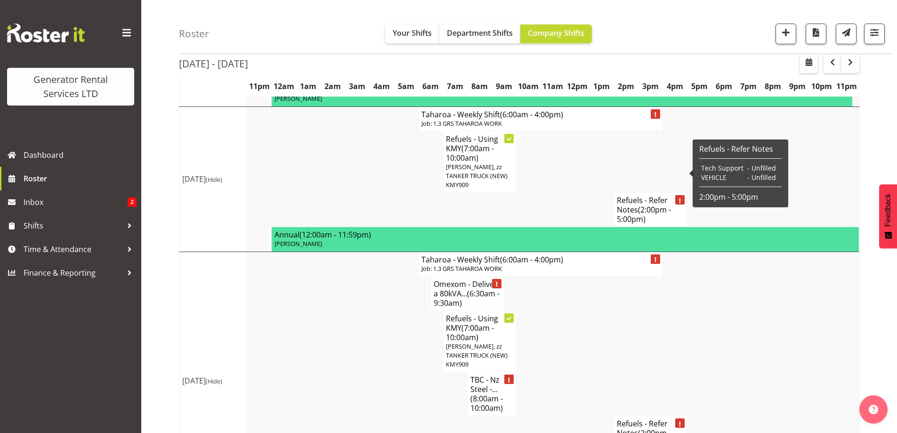
click at [651, 195] on h4 "Refuels - Refer Notes (2:00pm - 5:00pm)" at bounding box center [650, 209] width 67 height 28
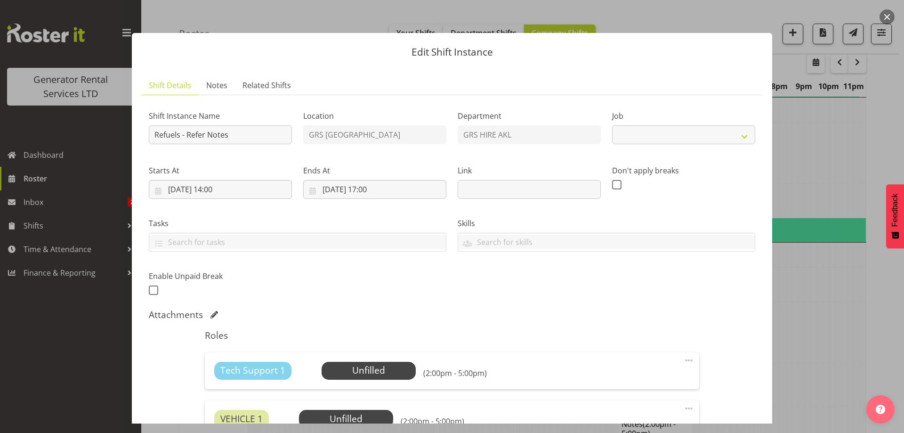
select select "9"
click at [214, 84] on span "Notes" at bounding box center [216, 85] width 21 height 11
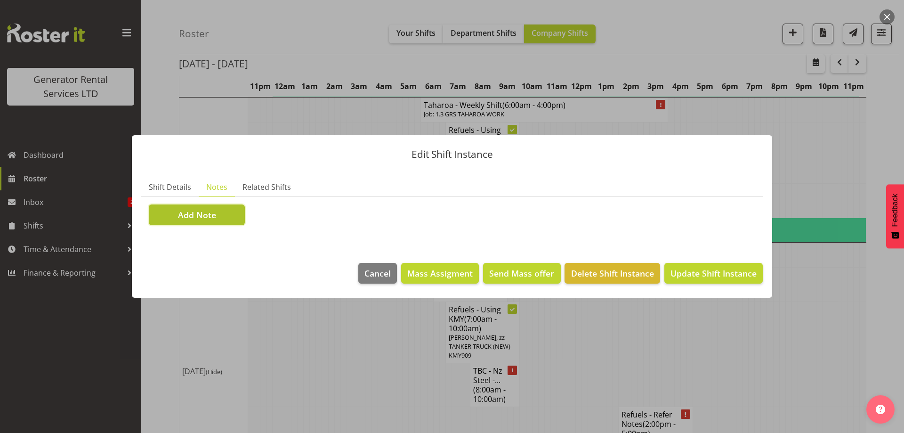
click at [216, 220] on button "Add Note" at bounding box center [197, 214] width 96 height 21
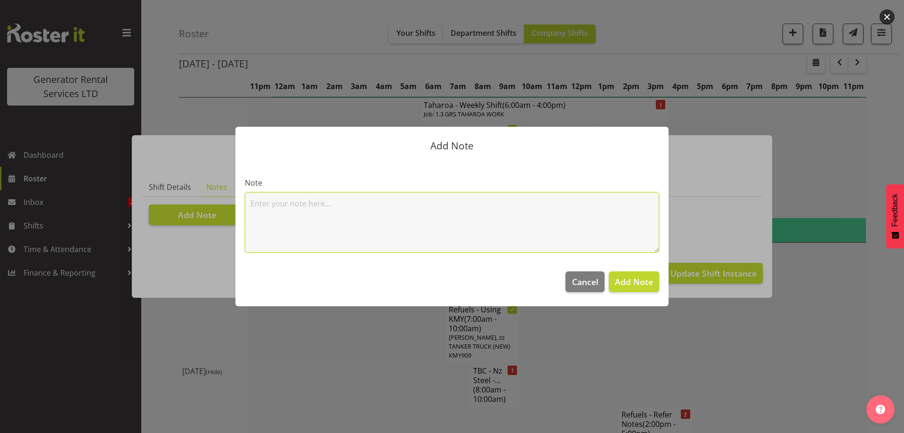
click at [267, 208] on textarea at bounding box center [452, 222] width 415 height 60
paste textarea "100kva @ Macrennie Construction Site, [STREET_ADDRESS][PERSON_NAME] (There is a…"
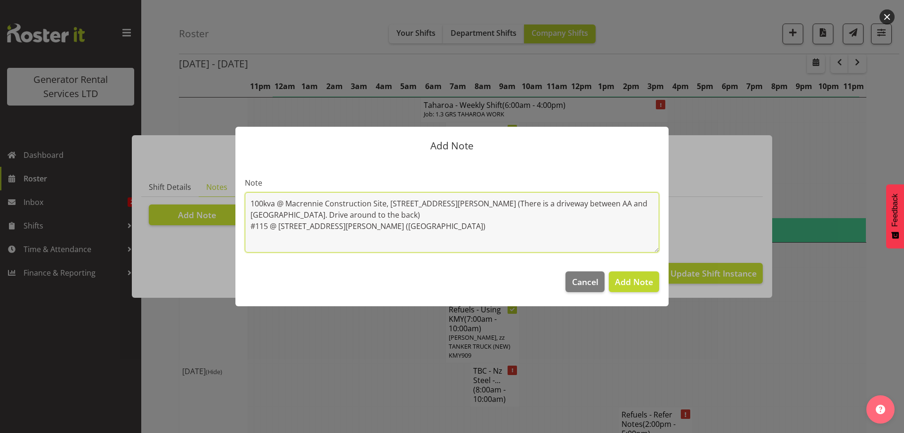
drag, startPoint x: 399, startPoint y: 230, endPoint x: 246, endPoint y: 232, distance: 152.2
click at [246, 232] on textarea "100kva @ Macrennie Construction Site, [STREET_ADDRESS][PERSON_NAME] (There is a…" at bounding box center [452, 222] width 415 height 60
type textarea "100kva @ Macrennie Construction Site, [STREET_ADDRESS][PERSON_NAME] (There is a…"
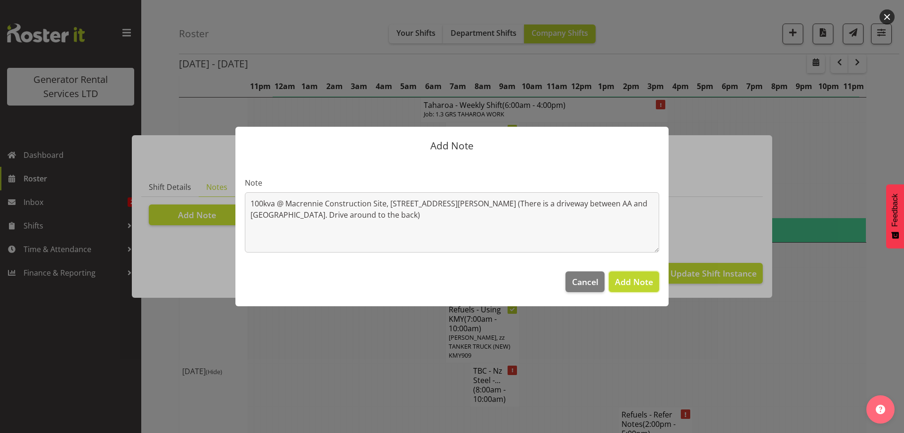
click at [635, 281] on span "Add Note" at bounding box center [634, 281] width 38 height 11
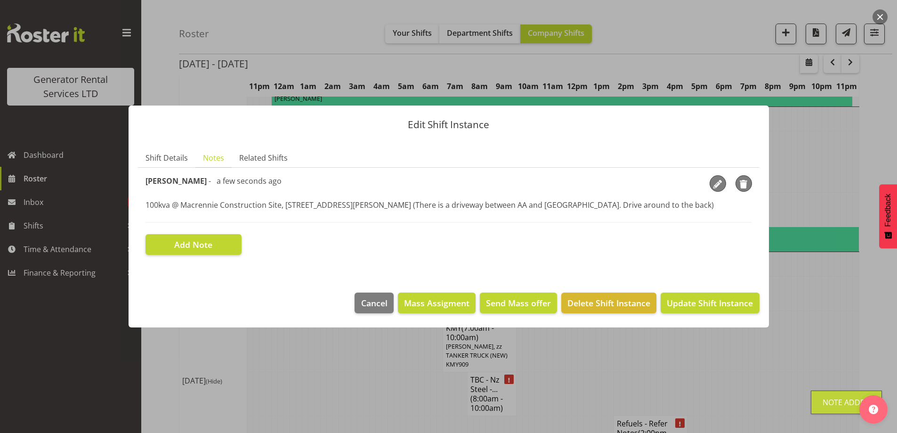
click at [171, 169] on section "Shift Instance Name Refuels - Refer Notes Location GRS Auckland Department GRS …" at bounding box center [449, 215] width 622 height 95
click at [180, 163] on link "Shift Details" at bounding box center [166, 157] width 57 height 19
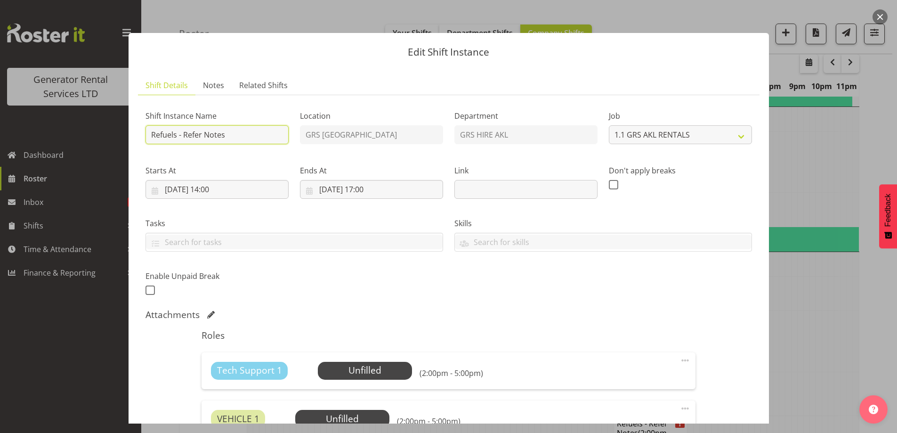
drag, startPoint x: 238, startPoint y: 135, endPoint x: 184, endPoint y: 133, distance: 54.2
click at [184, 133] on input "Refuels - Refer Notes" at bounding box center [217, 134] width 143 height 19
type input "Refuels - Using KMY"
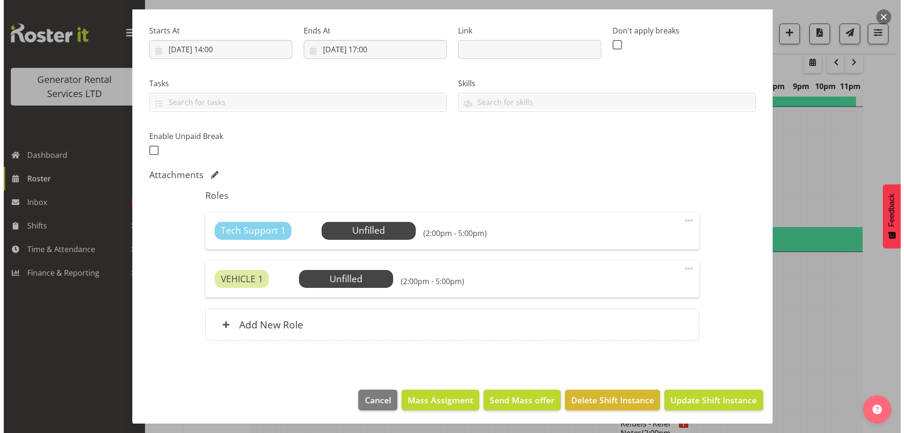
scroll to position [141, 0]
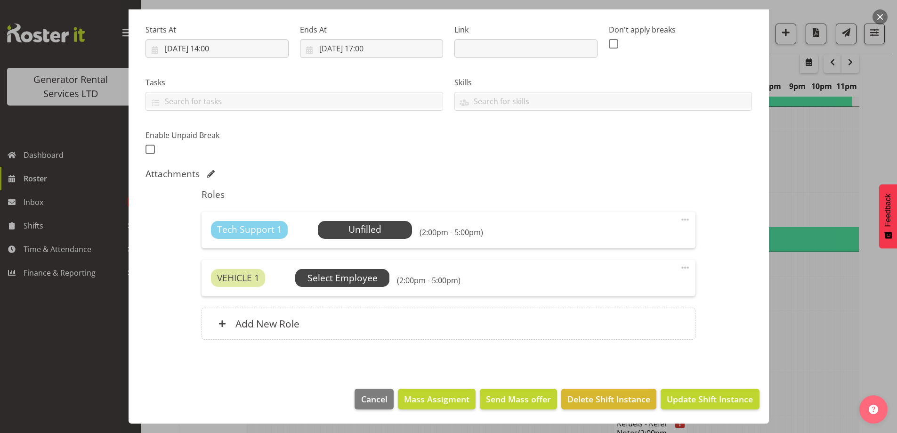
click at [0, 0] on span "Select Employee" at bounding box center [0, 0] width 0 height 0
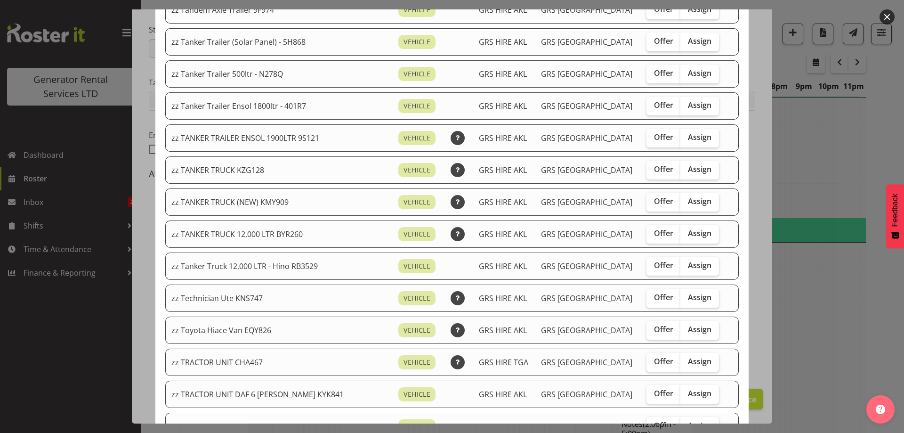
scroll to position [801, 0]
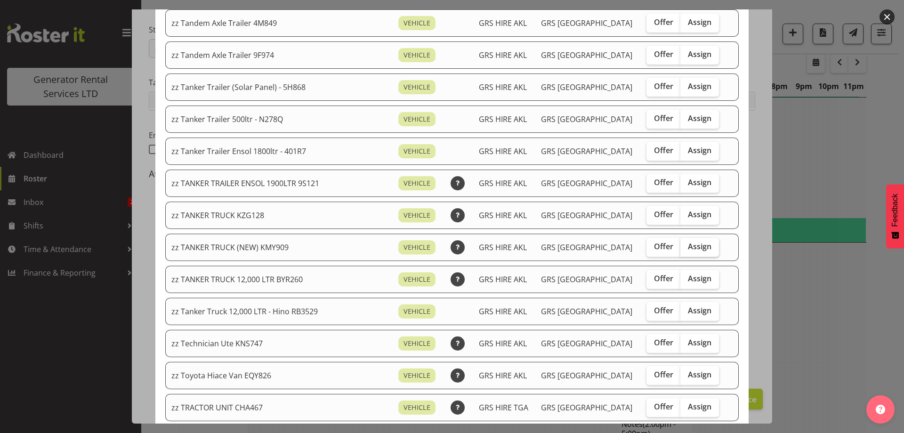
click at [695, 254] on label "Assign" at bounding box center [700, 247] width 39 height 19
click at [687, 250] on input "Assign" at bounding box center [684, 247] width 6 height 6
checkbox input "true"
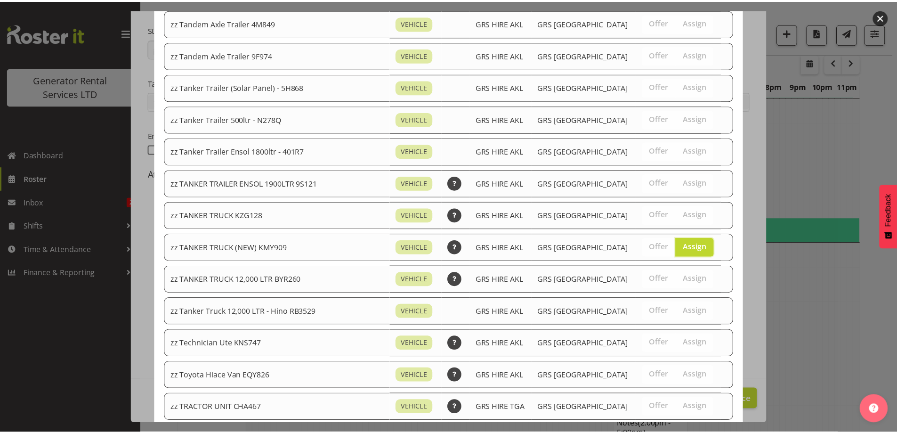
scroll to position [1178, 0]
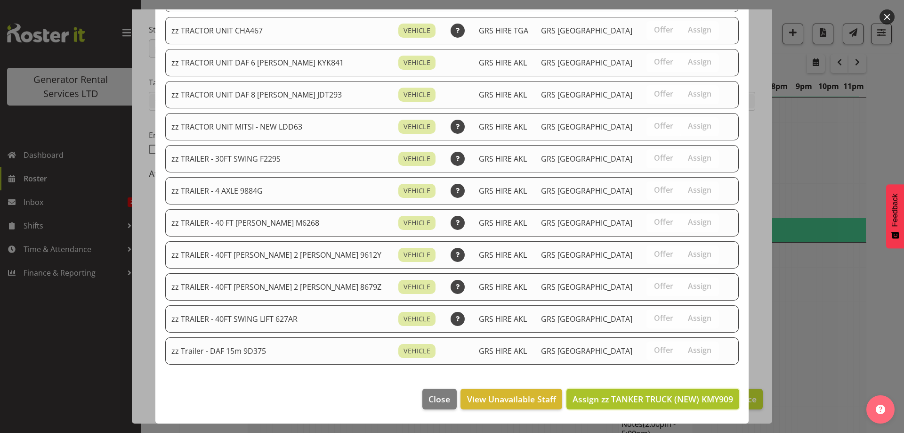
click at [673, 389] on button "Assign zz TANKER TRUCK (NEW) KMY909" at bounding box center [653, 399] width 173 height 21
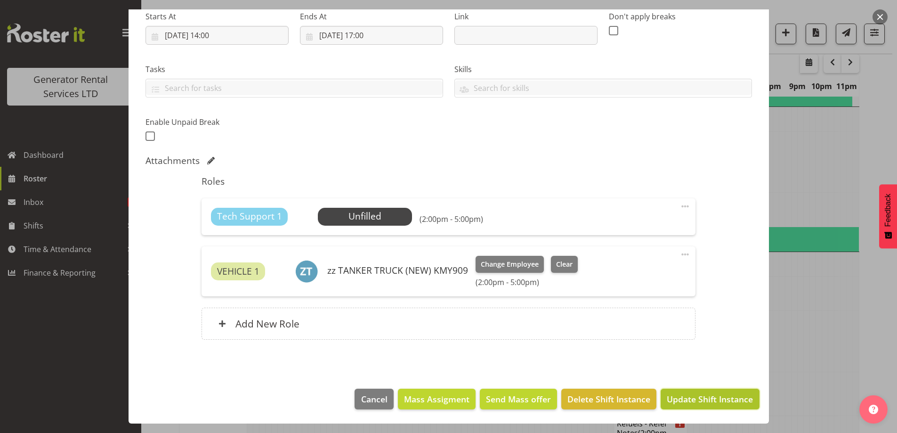
click at [708, 400] on span "Update Shift Instance" at bounding box center [710, 399] width 86 height 12
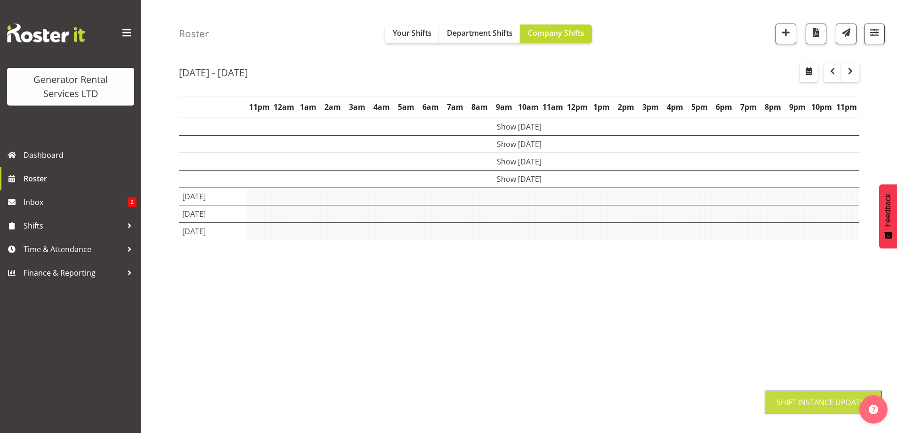
scroll to position [31, 0]
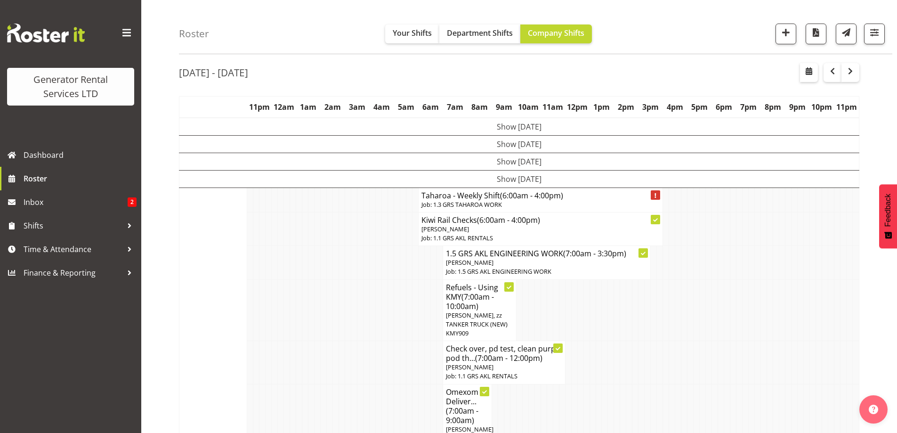
click at [333, 381] on td at bounding box center [336, 362] width 6 height 43
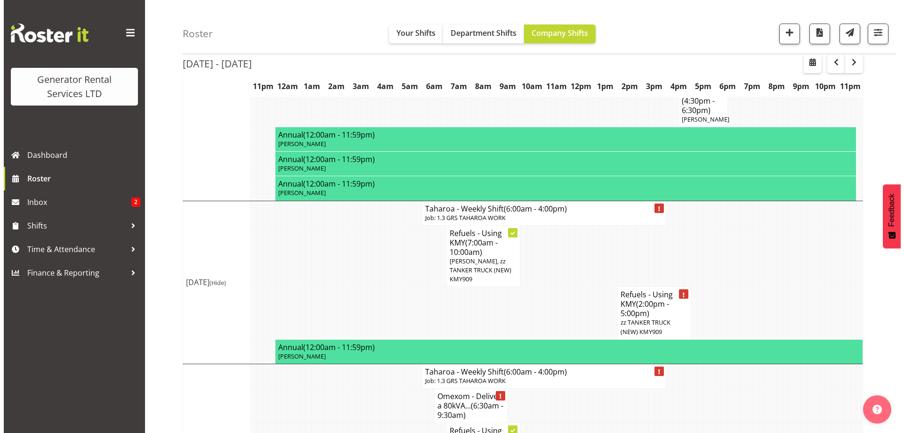
scroll to position [879, 0]
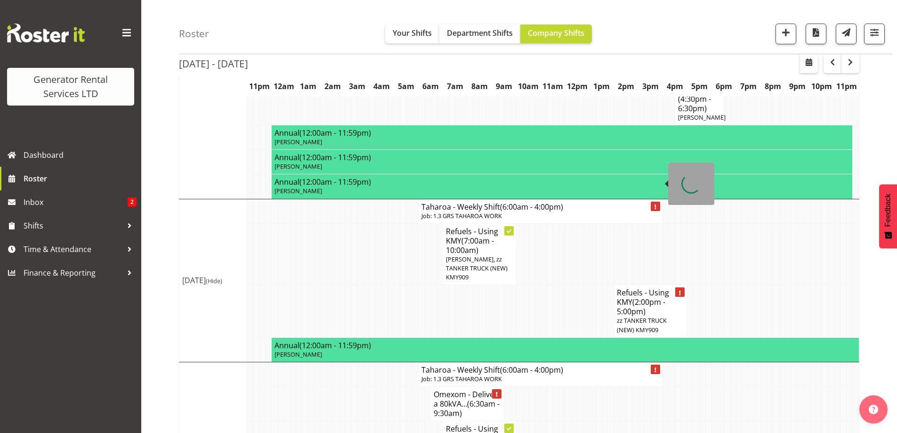
click at [437, 202] on h4 "Taharoa - Weekly Shift (6:00am - 4:00pm)" at bounding box center [541, 206] width 238 height 9
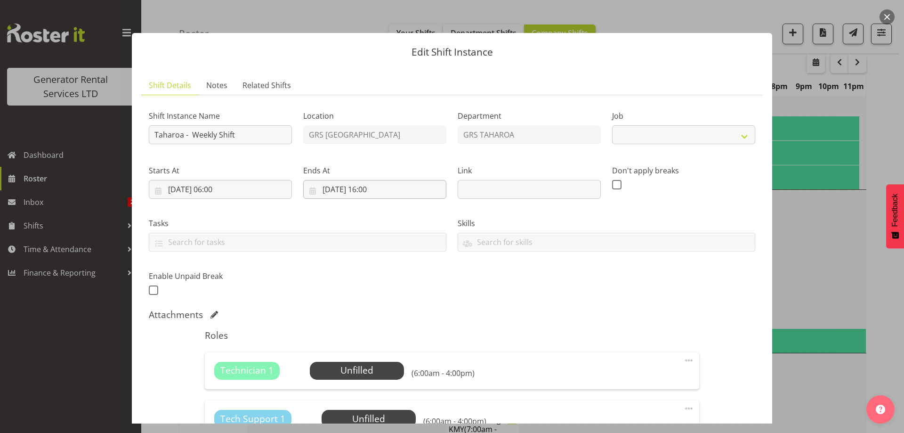
select select "874"
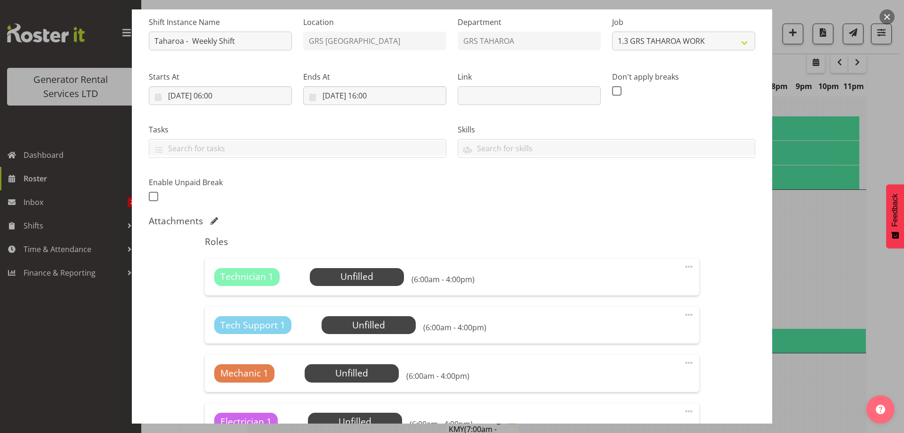
scroll to position [94, 0]
click at [347, 278] on span "Select Employee" at bounding box center [357, 276] width 70 height 14
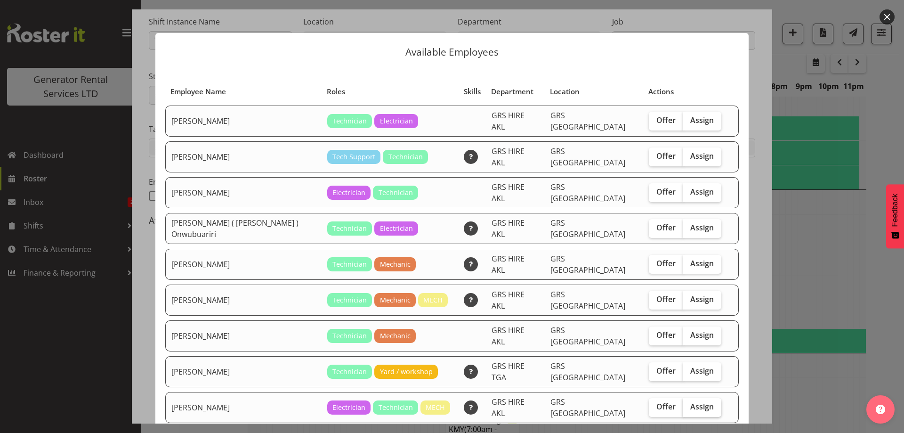
click at [704, 398] on label "Assign" at bounding box center [702, 407] width 39 height 19
click at [689, 404] on input "Assign" at bounding box center [686, 407] width 6 height 6
checkbox input "true"
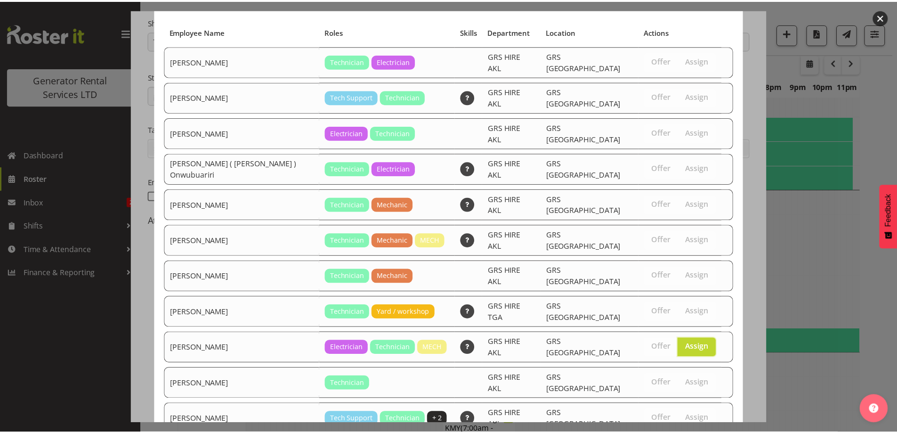
scroll to position [89, 0]
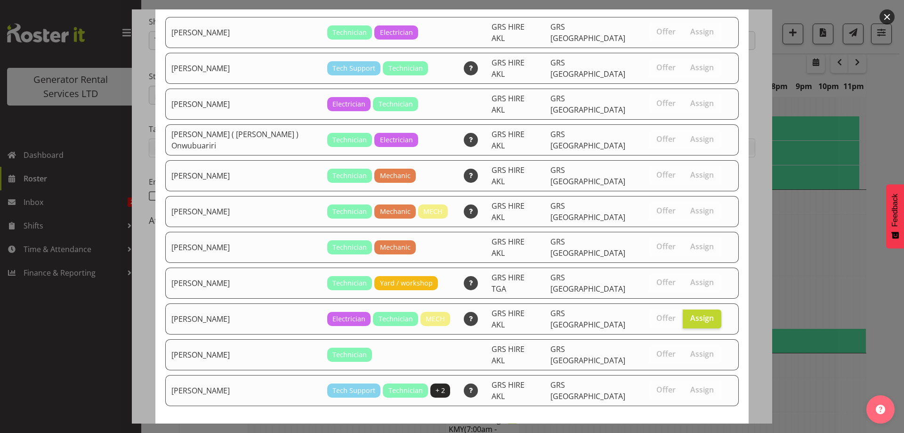
click at [669, 432] on span "Assign [PERSON_NAME]" at bounding box center [685, 440] width 95 height 11
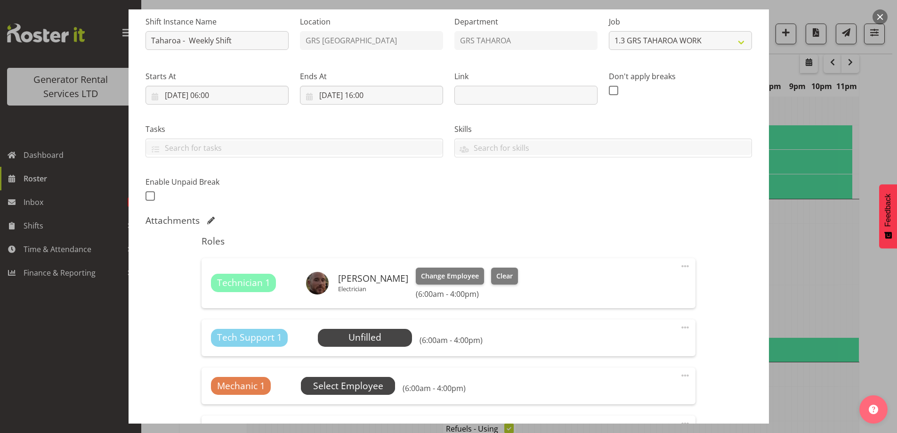
click at [0, 0] on span "Select Employee" at bounding box center [0, 0] width 0 height 0
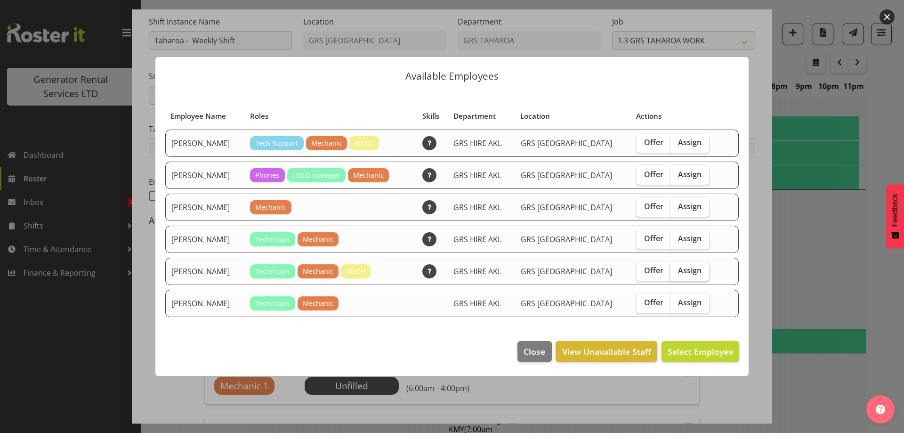
click at [683, 275] on span "Assign" at bounding box center [690, 270] width 24 height 9
click at [677, 274] on input "Assign" at bounding box center [674, 271] width 6 height 6
checkbox input "true"
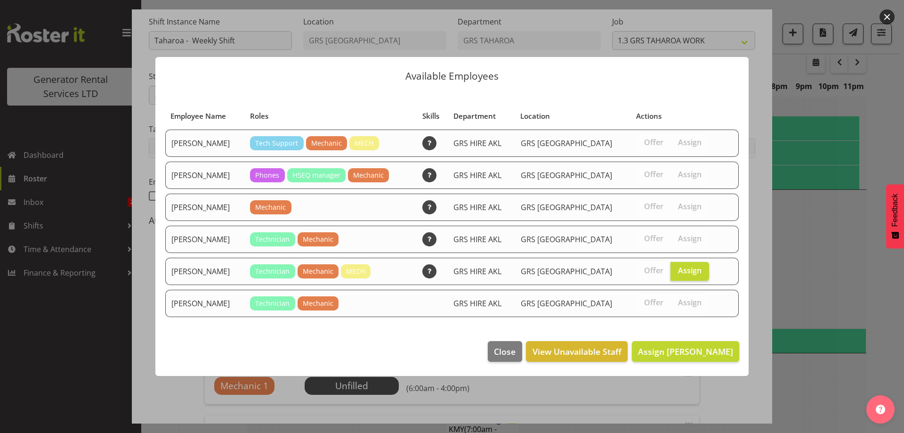
drag, startPoint x: 699, startPoint y: 332, endPoint x: 697, endPoint y: 350, distance: 18.0
click at [699, 332] on footer "Close View Unavailable Staff Assign [PERSON_NAME]" at bounding box center [452, 354] width 594 height 44
click at [697, 351] on span "Assign [PERSON_NAME]" at bounding box center [685, 351] width 95 height 11
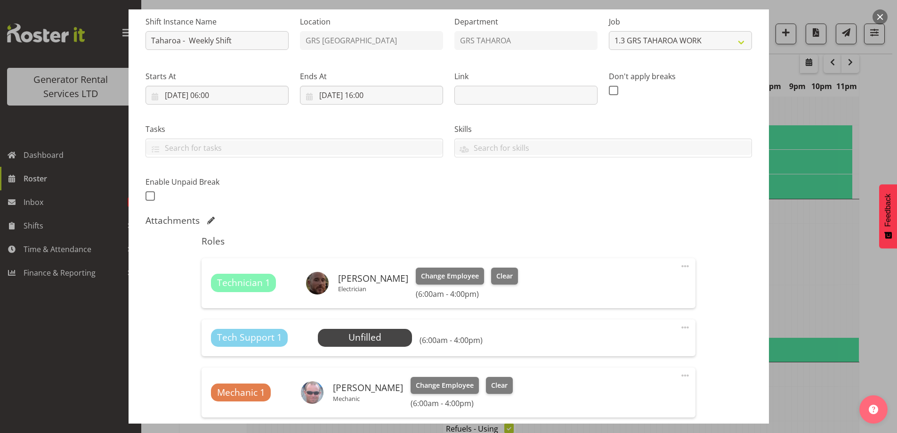
click at [680, 327] on span at bounding box center [685, 327] width 11 height 11
click at [630, 384] on link "Delete" at bounding box center [646, 382] width 90 height 17
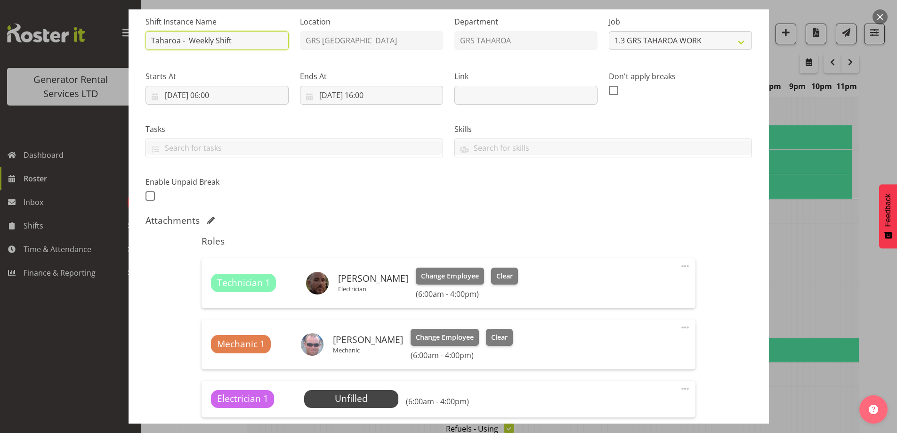
drag, startPoint x: 212, startPoint y: 41, endPoint x: 262, endPoint y: 45, distance: 51.1
click at [215, 41] on input "Taharoa - Weekly Shift" at bounding box center [217, 40] width 143 height 19
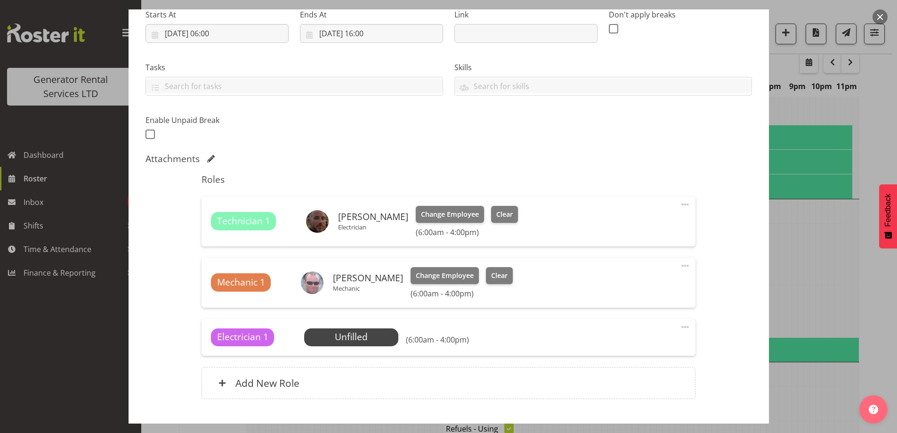
scroll to position [215, 0]
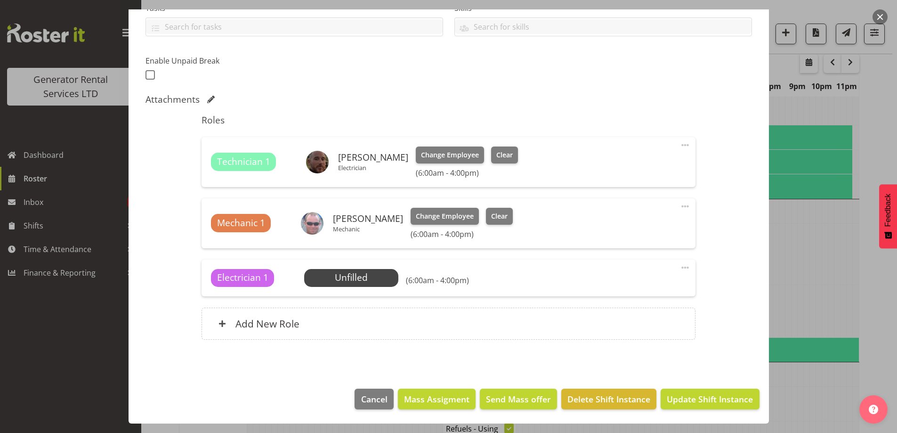
type input "Taharoa - Weekend Shift"
drag, startPoint x: 678, startPoint y: 266, endPoint x: 658, endPoint y: 281, distance: 25.0
click at [680, 267] on span at bounding box center [685, 267] width 11 height 11
click at [631, 319] on link "Delete" at bounding box center [646, 322] width 90 height 17
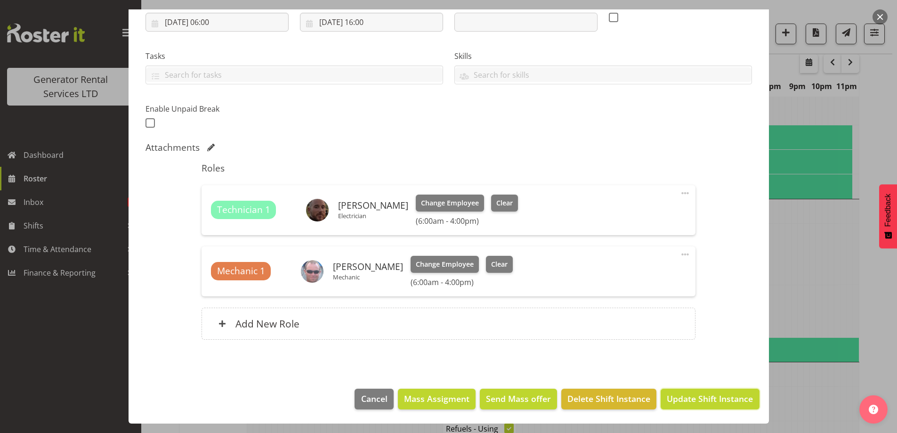
click at [686, 390] on button "Update Shift Instance" at bounding box center [710, 399] width 98 height 21
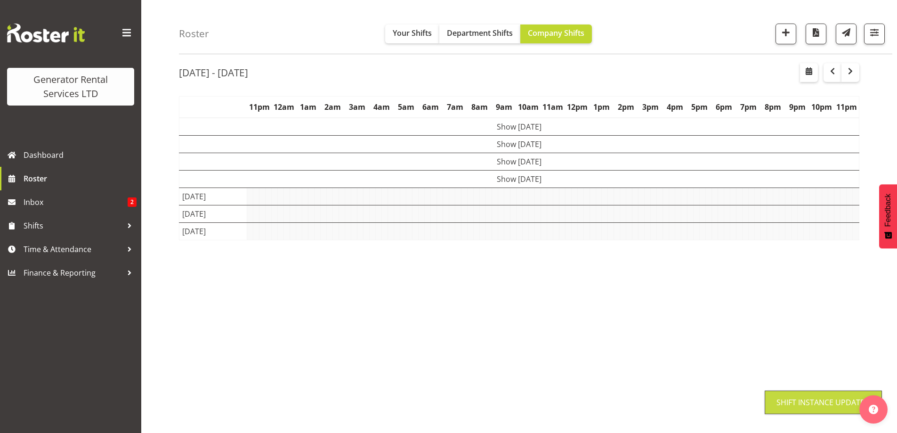
scroll to position [31, 0]
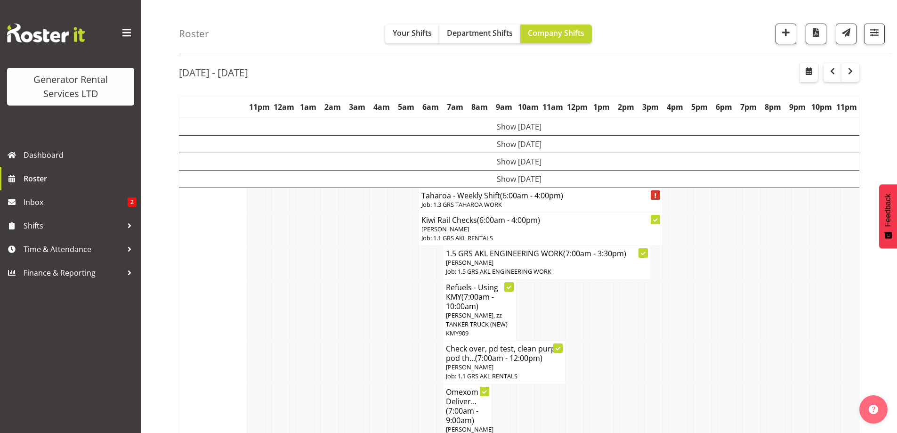
click at [386, 289] on td at bounding box center [385, 310] width 6 height 62
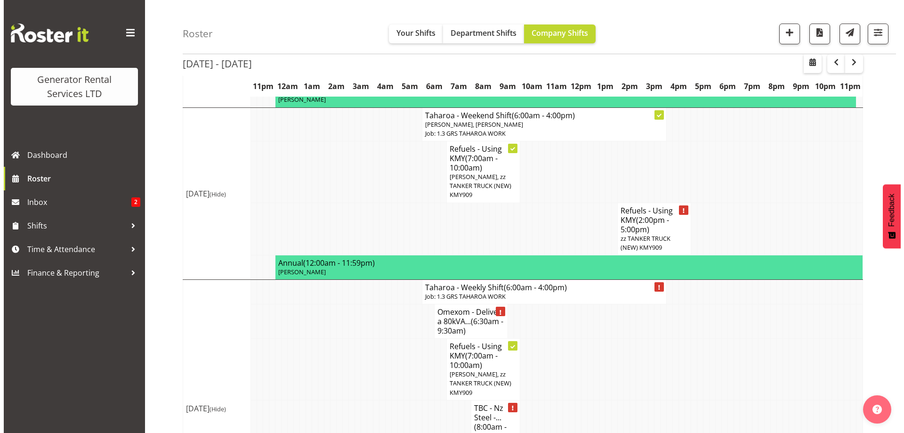
scroll to position [973, 0]
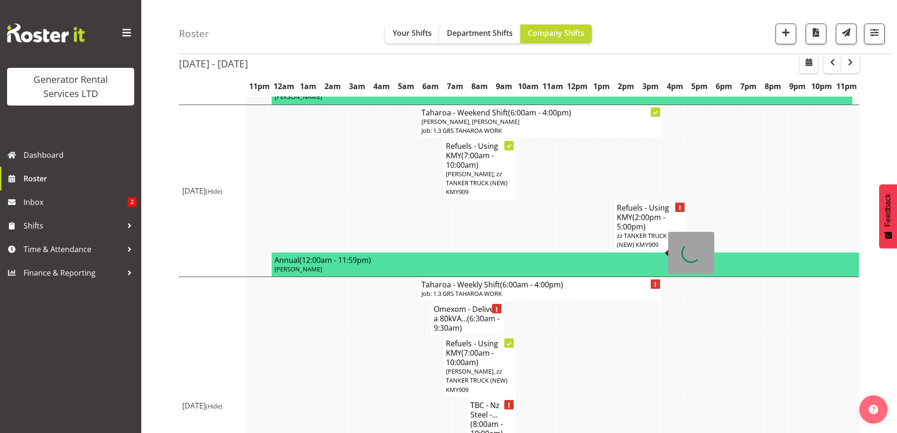
click at [463, 280] on h4 "Taharoa - Weekly Shift (6:00am - 4:00pm)" at bounding box center [541, 284] width 238 height 9
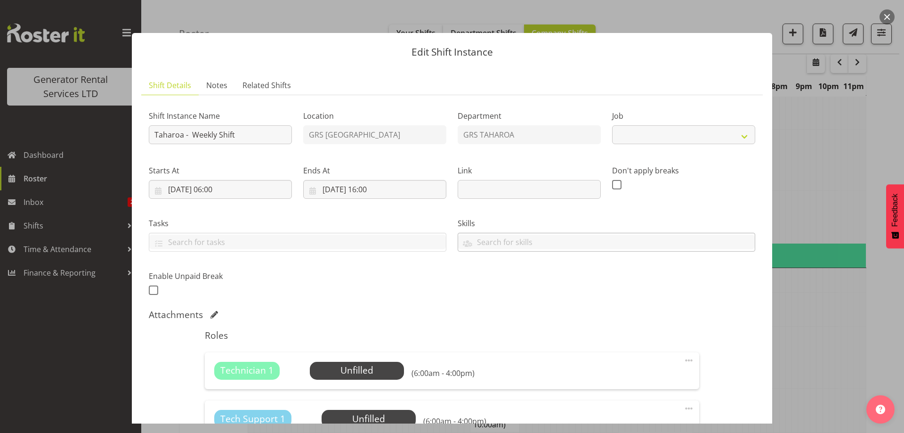
select select "874"
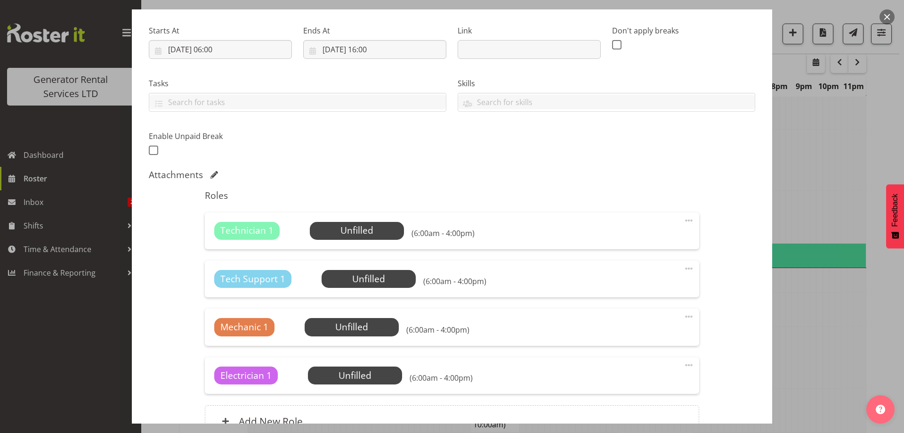
scroll to position [141, 0]
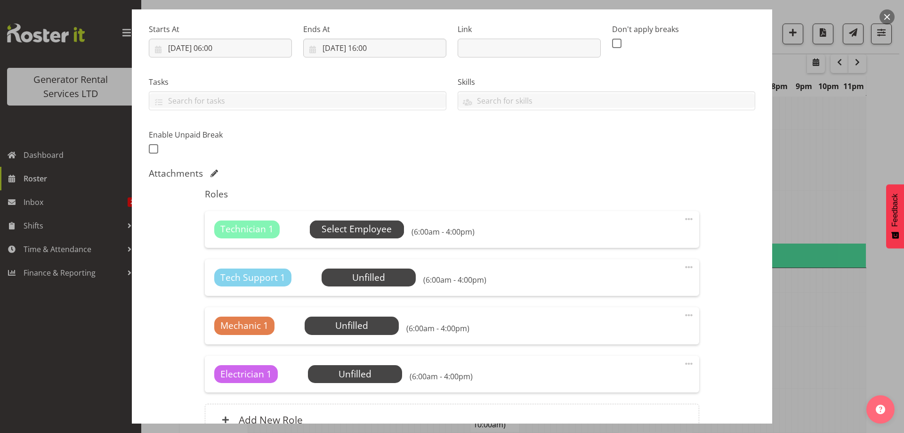
click at [398, 228] on span "Select Employee" at bounding box center [357, 229] width 94 height 18
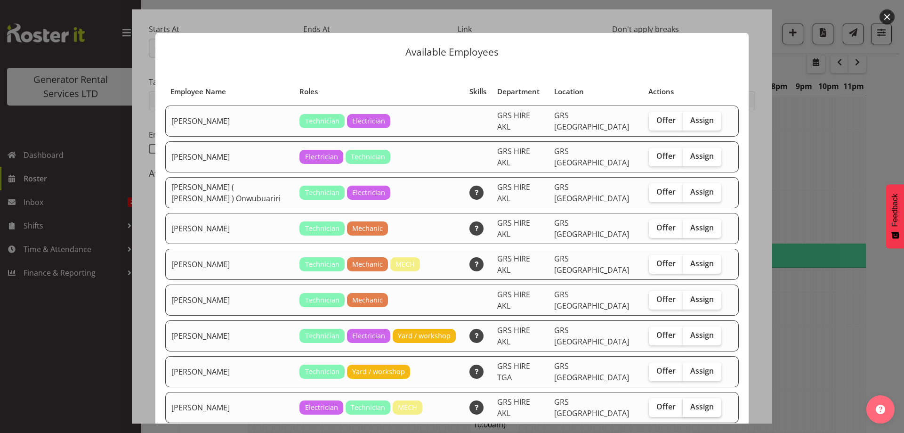
click at [695, 402] on span "Assign" at bounding box center [703, 406] width 24 height 9
click at [689, 404] on input "Assign" at bounding box center [686, 407] width 6 height 6
checkbox input "true"
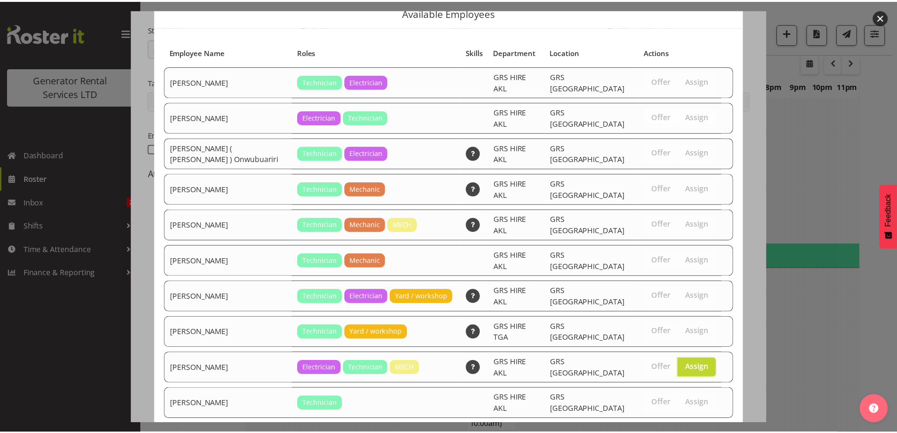
scroll to position [89, 0]
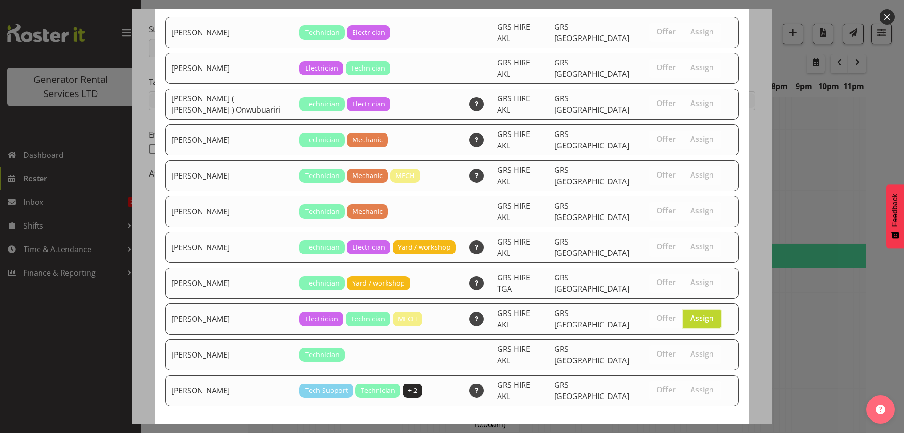
click at [675, 432] on span "Assign [PERSON_NAME]" at bounding box center [685, 440] width 95 height 11
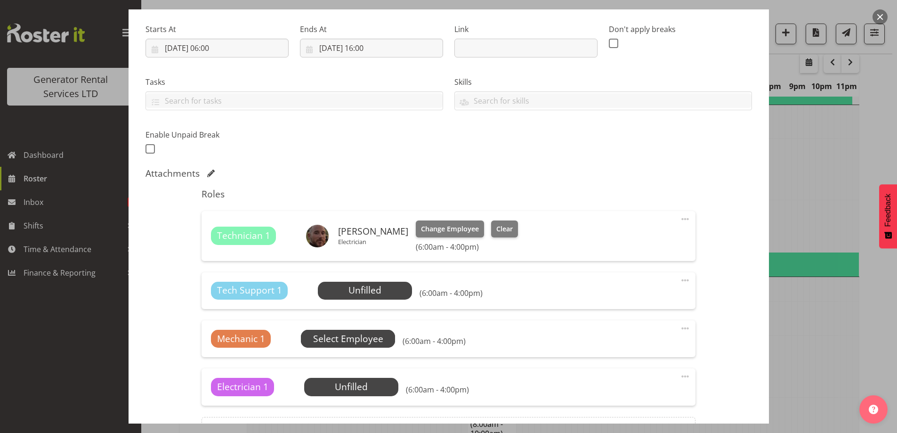
click at [0, 0] on span "Select Employee" at bounding box center [0, 0] width 0 height 0
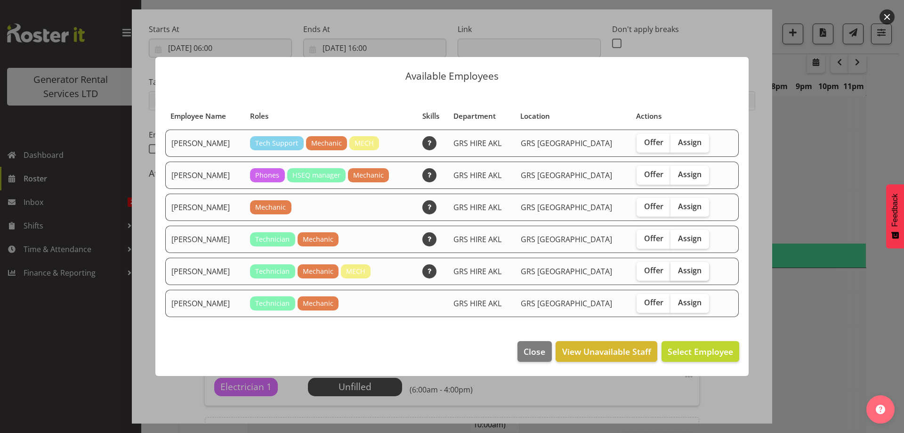
click at [684, 268] on span "Assign" at bounding box center [690, 270] width 24 height 9
click at [677, 268] on input "Assign" at bounding box center [674, 271] width 6 height 6
checkbox input "true"
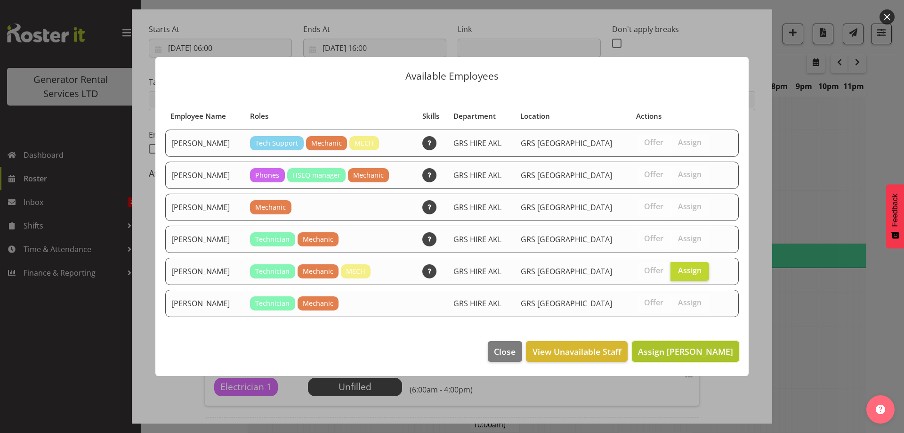
click at [672, 349] on span "Assign [PERSON_NAME]" at bounding box center [685, 351] width 95 height 11
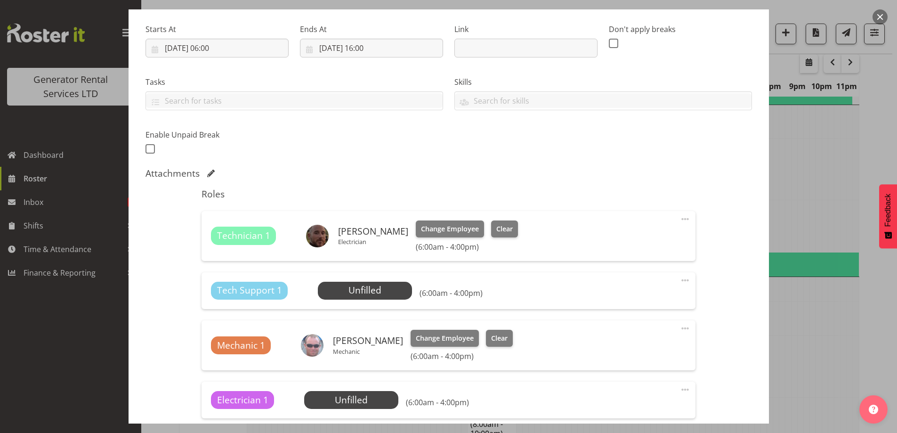
click at [680, 278] on span at bounding box center [685, 280] width 11 height 11
click at [638, 336] on link "Delete" at bounding box center [646, 334] width 90 height 17
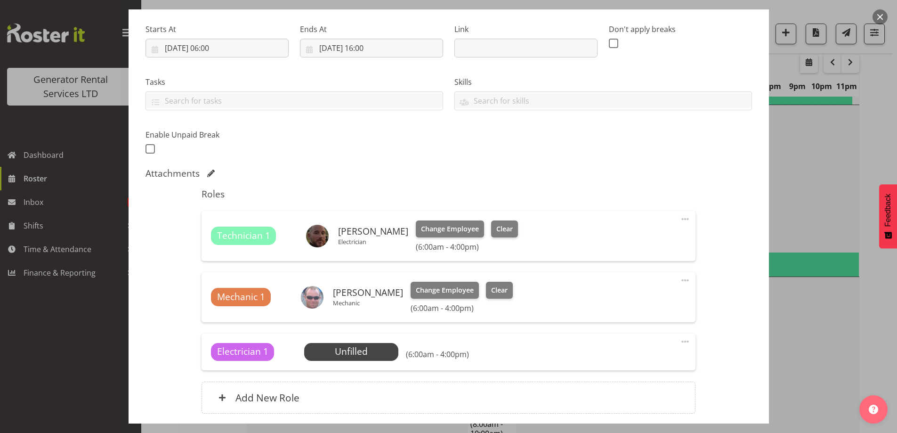
click at [684, 341] on span at bounding box center [685, 341] width 11 height 11
click at [632, 396] on link "Delete" at bounding box center [646, 396] width 90 height 17
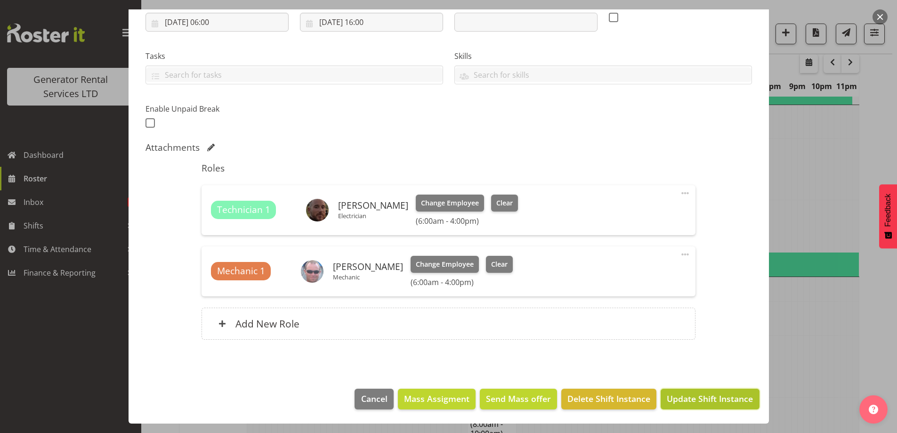
click at [688, 400] on span "Update Shift Instance" at bounding box center [710, 398] width 86 height 12
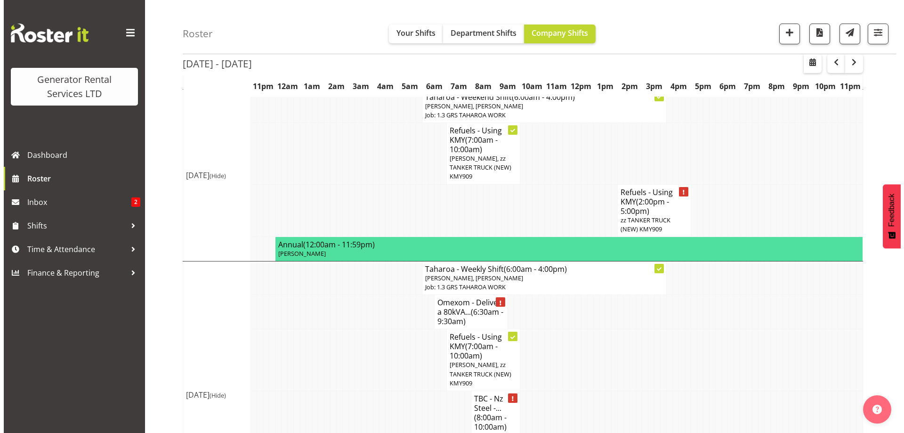
scroll to position [1054, 0]
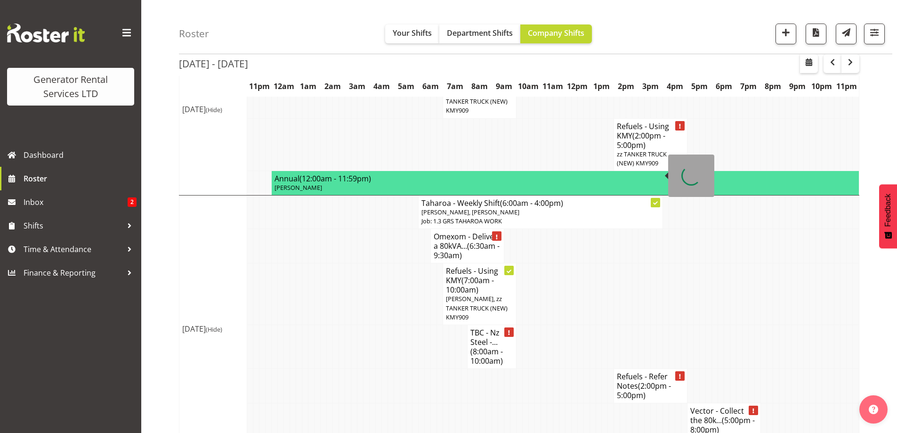
click at [438, 208] on span "[PERSON_NAME], [PERSON_NAME]" at bounding box center [471, 212] width 98 height 8
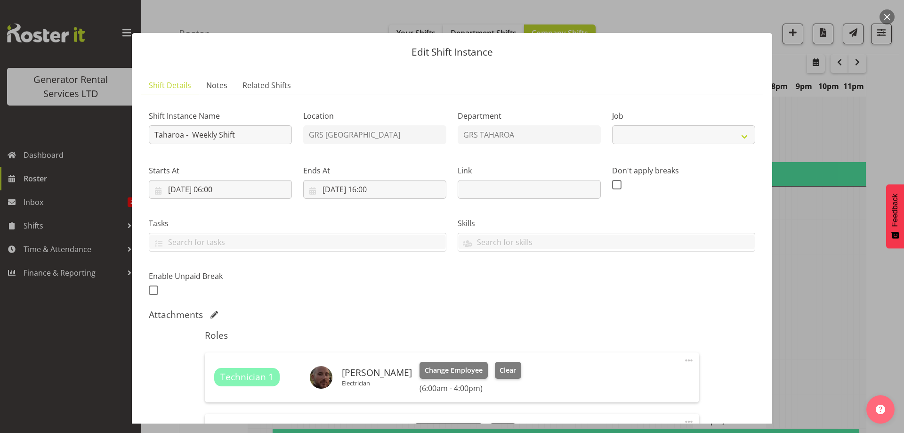
select select "874"
click at [217, 134] on input "Taharoa - Weekly Shift" at bounding box center [220, 134] width 143 height 19
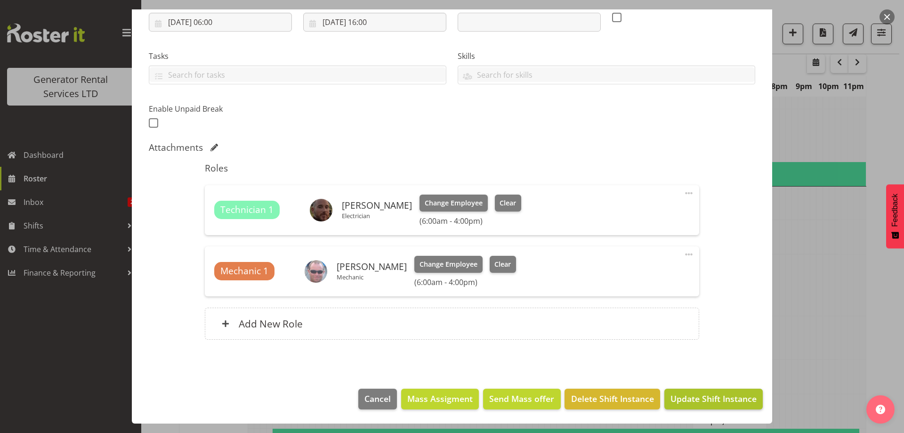
type input "Taharoa - Weekend Shift"
click at [685, 405] on span "Update Shift Instance" at bounding box center [714, 398] width 86 height 12
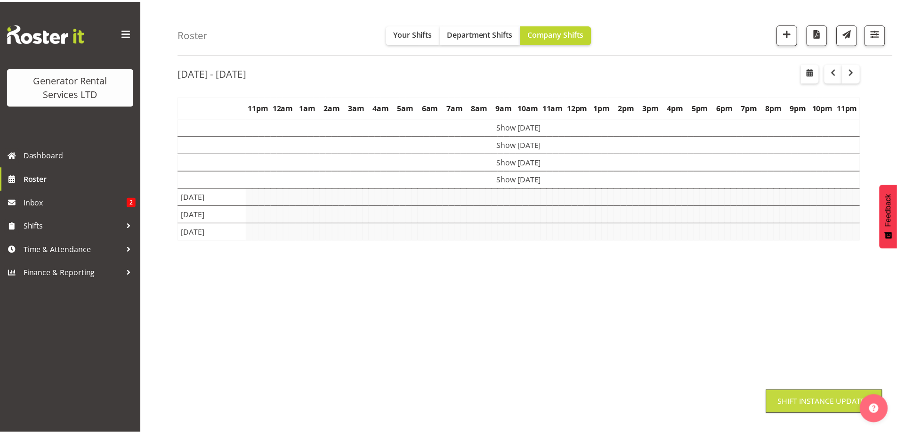
scroll to position [31, 0]
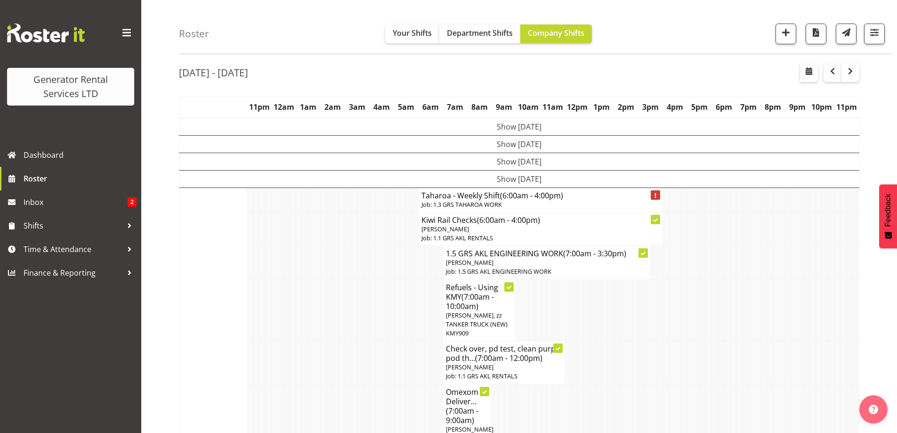
click at [391, 340] on td at bounding box center [391, 310] width 6 height 62
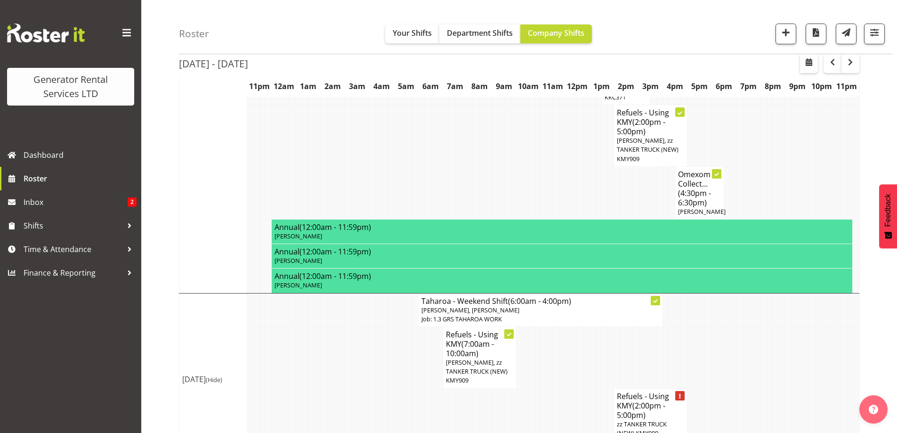
scroll to position [1054, 0]
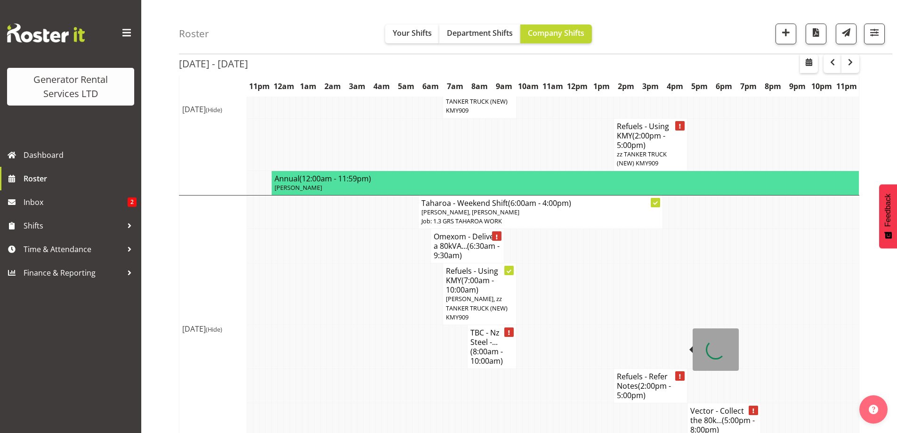
click at [631, 381] on span "(2:00pm - 5:00pm)" at bounding box center [644, 391] width 54 height 20
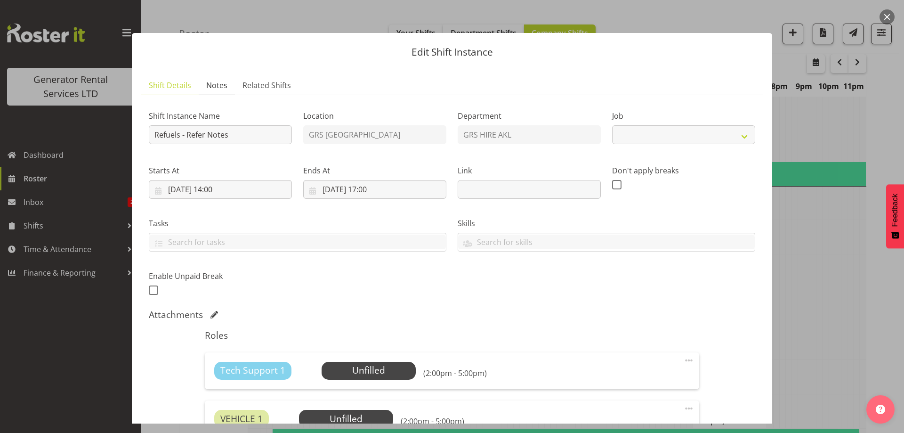
select select "9"
click at [207, 88] on span "Notes" at bounding box center [216, 85] width 21 height 11
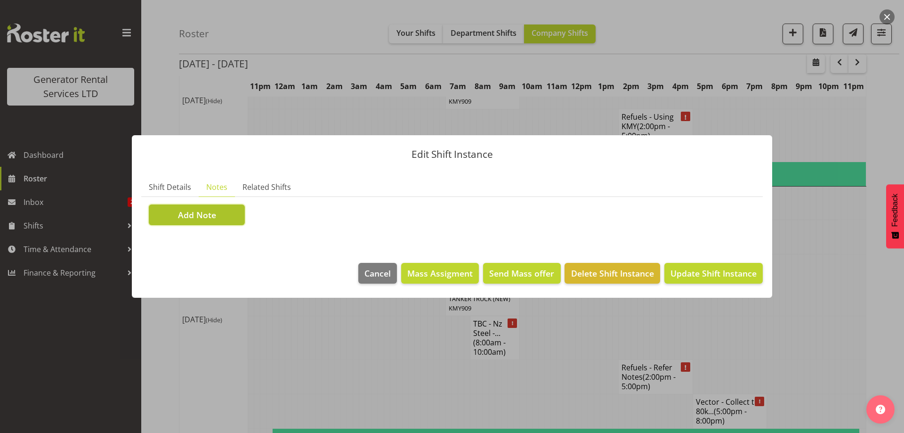
click at [177, 216] on button "Add Note" at bounding box center [197, 214] width 96 height 21
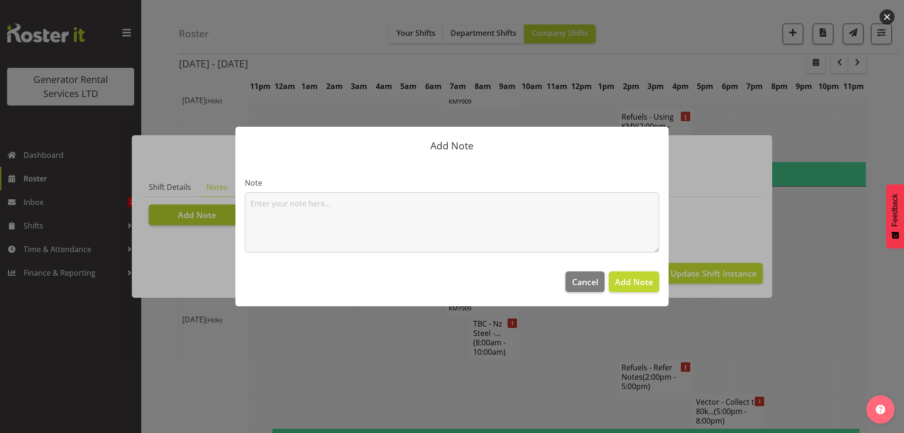
click at [263, 208] on textarea at bounding box center [452, 222] width 415 height 60
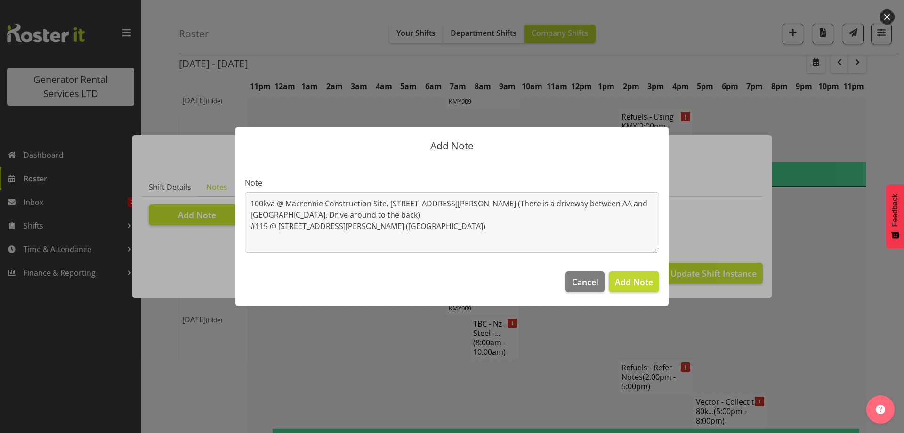
drag, startPoint x: 389, startPoint y: 224, endPoint x: 233, endPoint y: 222, distance: 155.9
click at [233, 222] on div "Add Note Note 100kva @ Macrennie Construction Site, [STREET_ADDRESS][PERSON_NAM…" at bounding box center [452, 216] width 452 height 227
type textarea "100kva @ Macrennie Construction Site, [STREET_ADDRESS][PERSON_NAME] (There is a…"
click at [620, 283] on span "Add Note" at bounding box center [634, 281] width 38 height 11
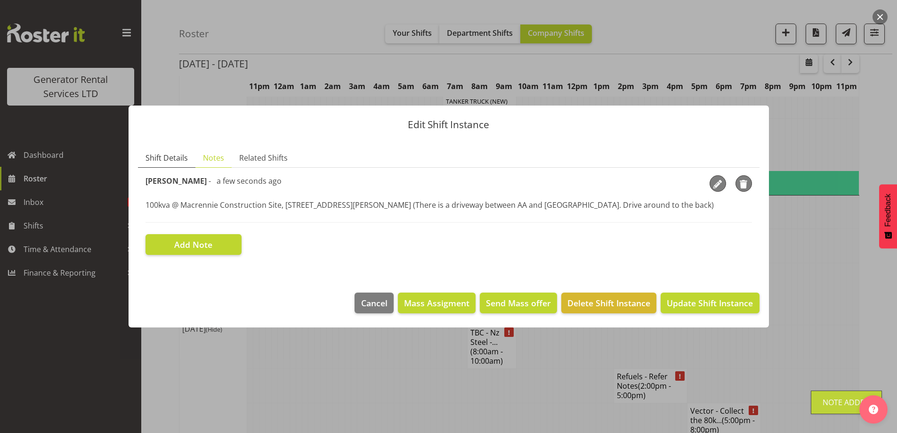
click at [155, 158] on span "Shift Details" at bounding box center [167, 157] width 42 height 11
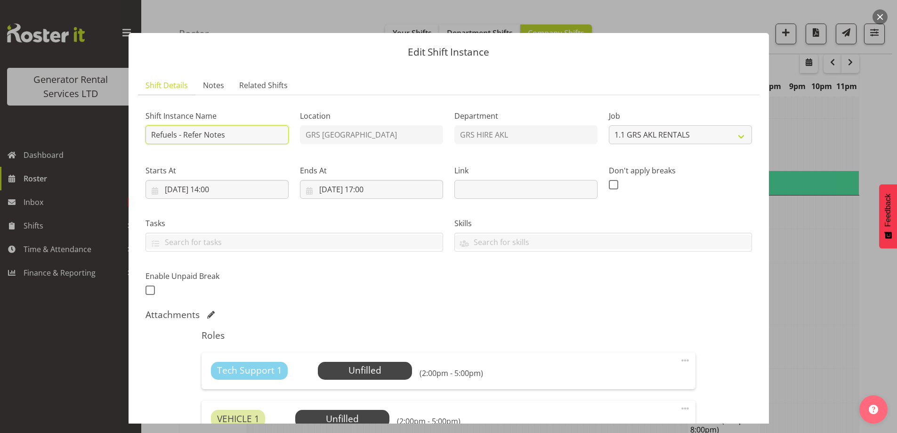
drag, startPoint x: 236, startPoint y: 141, endPoint x: 184, endPoint y: 137, distance: 52.5
click at [184, 137] on input "Refuels - Refer Notes" at bounding box center [217, 134] width 143 height 19
type input "Refuels - Using KMY"
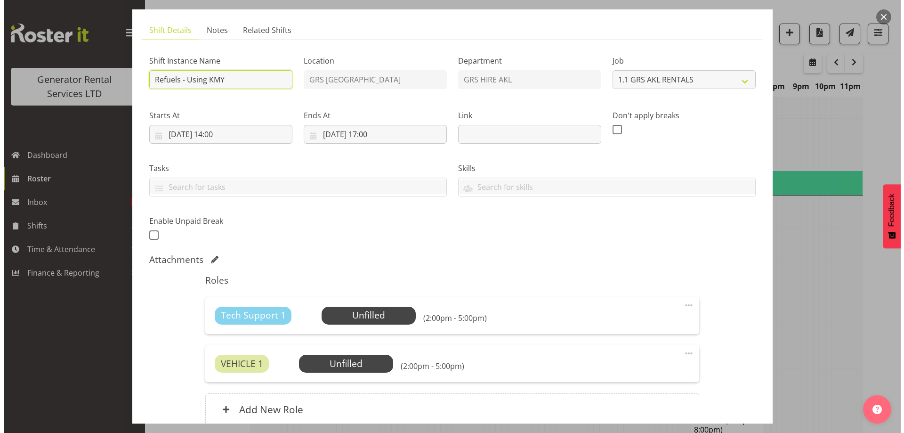
scroll to position [141, 0]
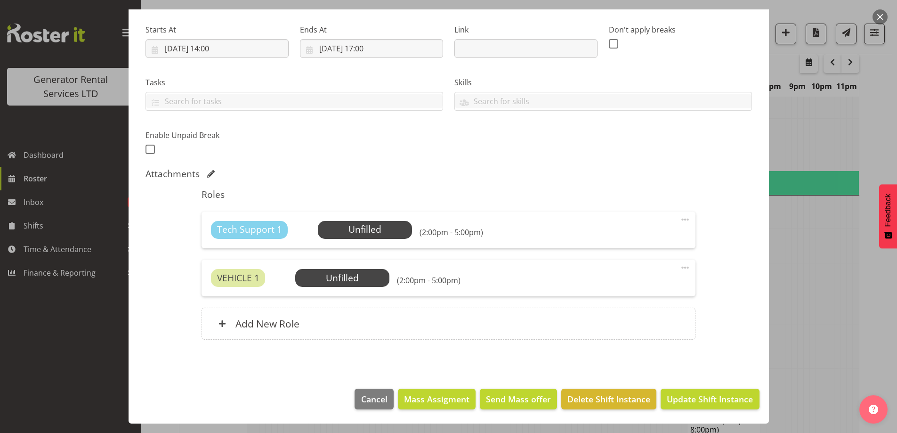
click at [340, 220] on div "Tech Support 1 Unfilled Select Employee (2:00pm - 5:00pm) Edit Cover Role Delete" at bounding box center [449, 230] width 494 height 37
click at [0, 0] on span "Select Employee" at bounding box center [0, 0] width 0 height 0
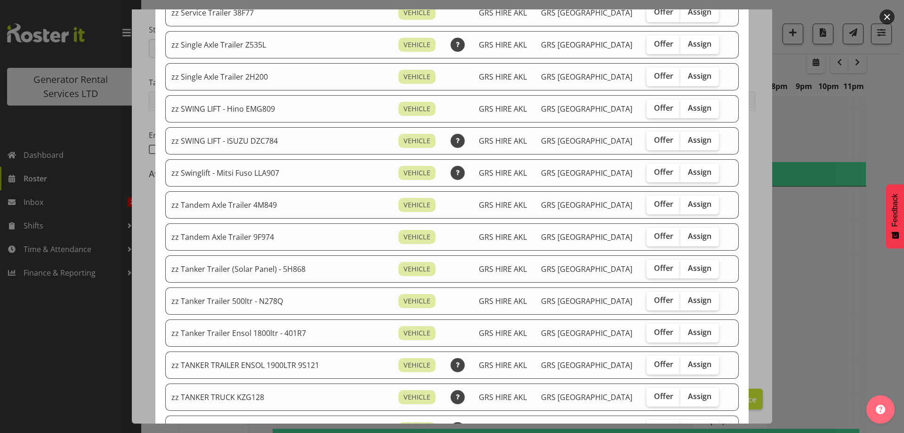
scroll to position [754, 0]
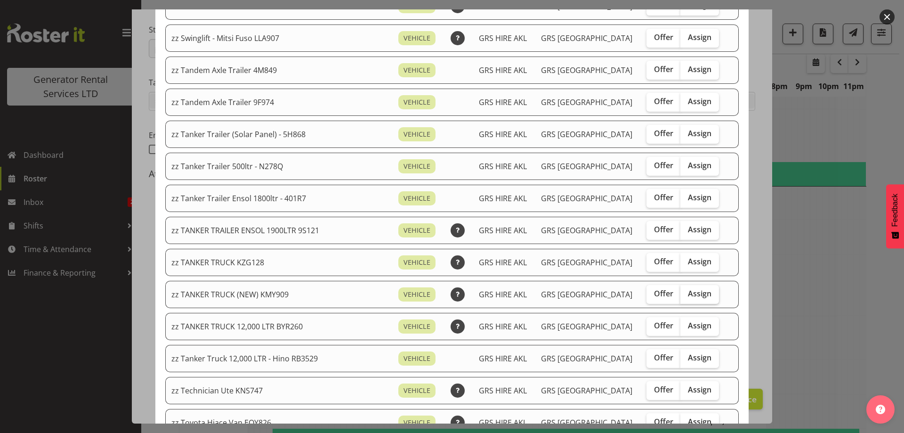
drag, startPoint x: 691, startPoint y: 293, endPoint x: 689, endPoint y: 305, distance: 11.9
click at [690, 293] on span "Assign" at bounding box center [700, 293] width 24 height 9
click at [687, 293] on input "Assign" at bounding box center [684, 294] width 6 height 6
checkbox input "true"
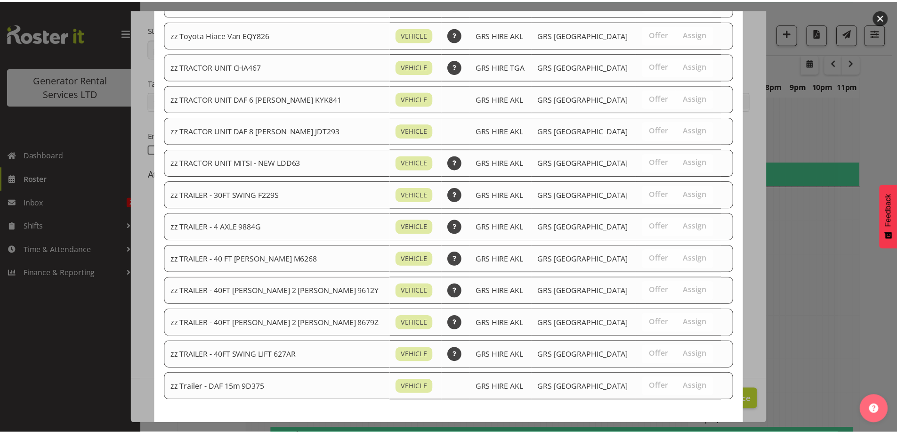
scroll to position [1178, 0]
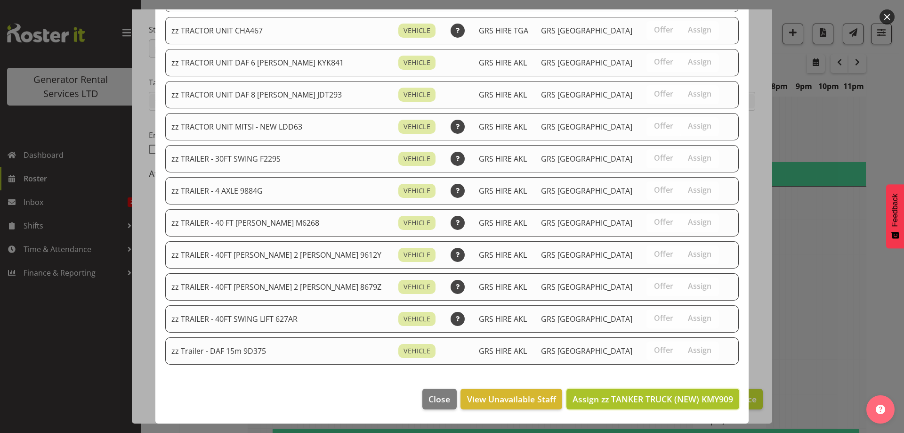
click at [679, 397] on span "Assign zz TANKER TRUCK (NEW) KMY909" at bounding box center [653, 398] width 161 height 11
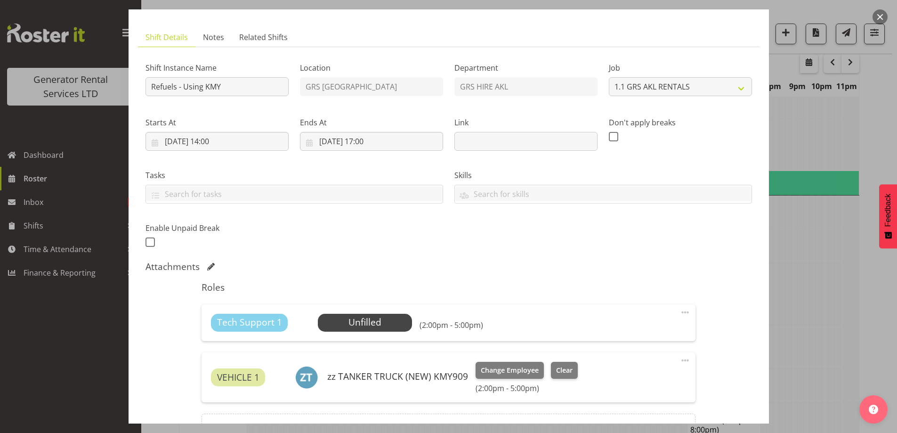
scroll to position [0, 0]
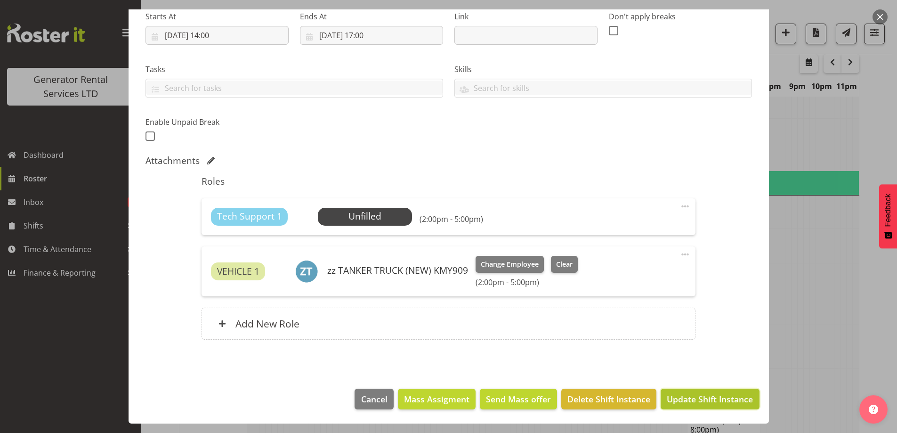
click at [677, 393] on span "Update Shift Instance" at bounding box center [710, 399] width 86 height 12
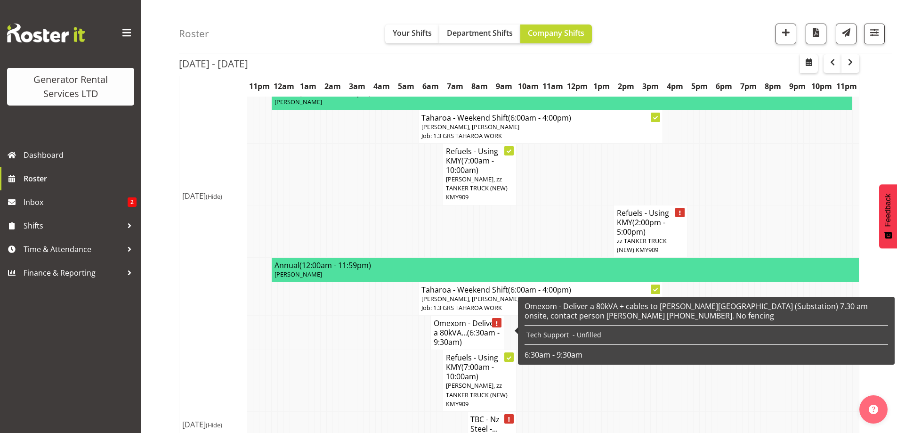
scroll to position [1067, 0]
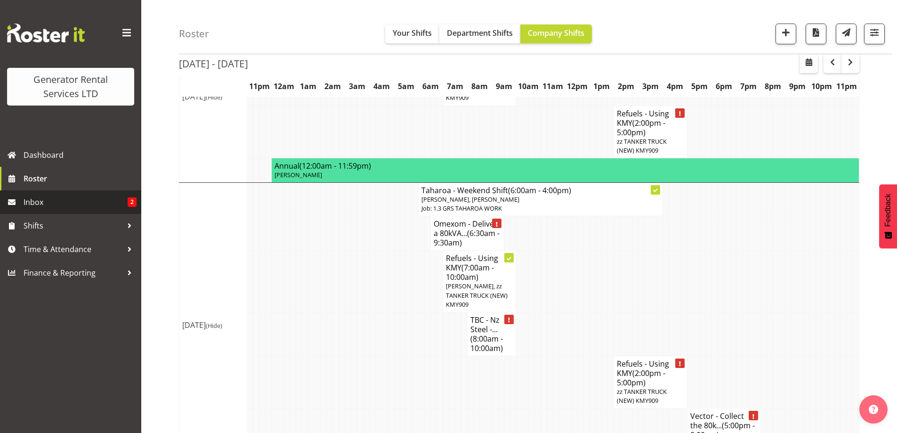
click at [76, 212] on link "Inbox 2" at bounding box center [70, 202] width 141 height 24
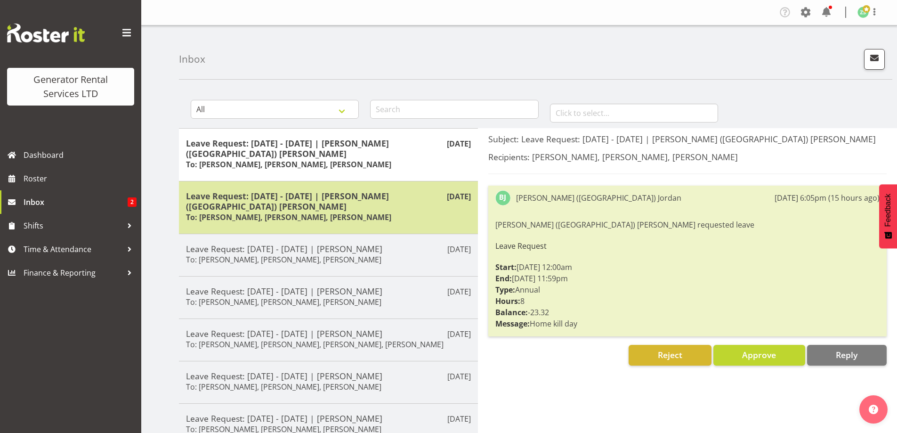
click at [368, 181] on div "Aug 21st Leave Request: 27/08/25 - 27/08/25 | Brendan (Paris) Jordan To: Zach S…" at bounding box center [328, 207] width 299 height 53
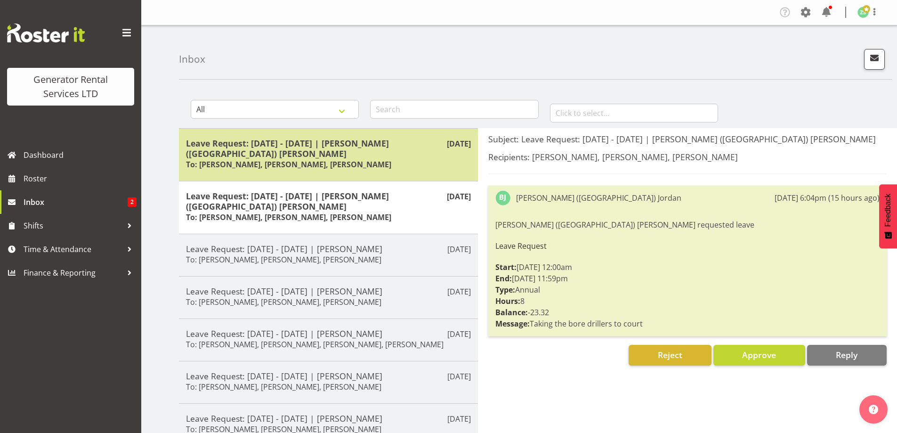
click at [328, 128] on div "Aug 21st Leave Request: 01/09/25 - 01/09/25 | Brendan (Paris) Jordan To: Zach S…" at bounding box center [328, 154] width 299 height 53
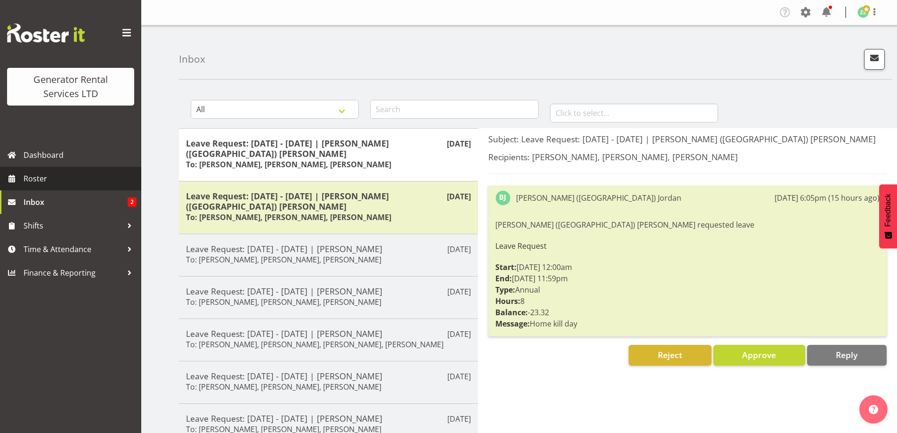
click at [69, 186] on link "Roster" at bounding box center [70, 179] width 141 height 24
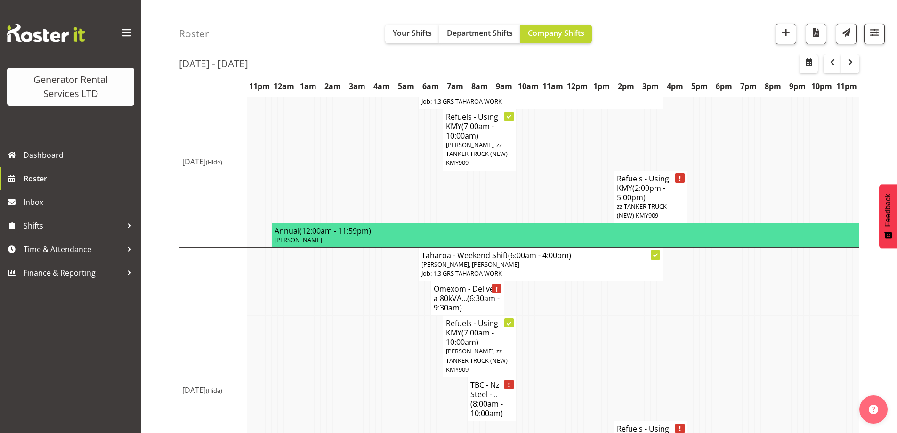
scroll to position [1072, 0]
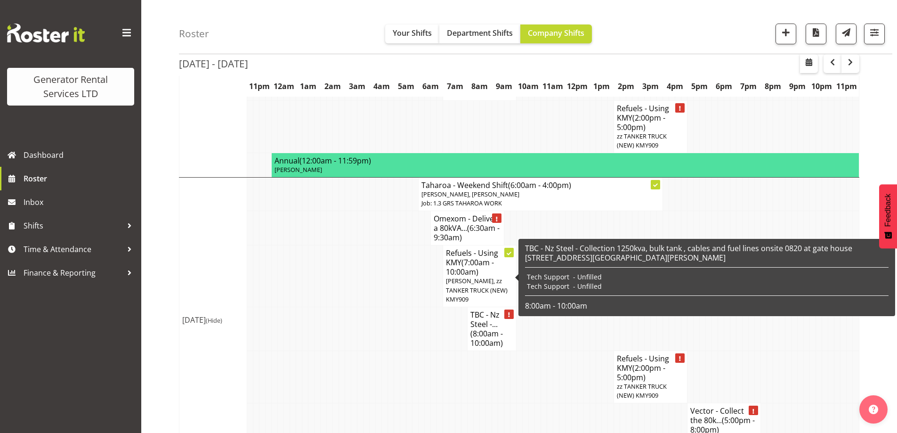
click at [383, 351] on td at bounding box center [385, 377] width 6 height 52
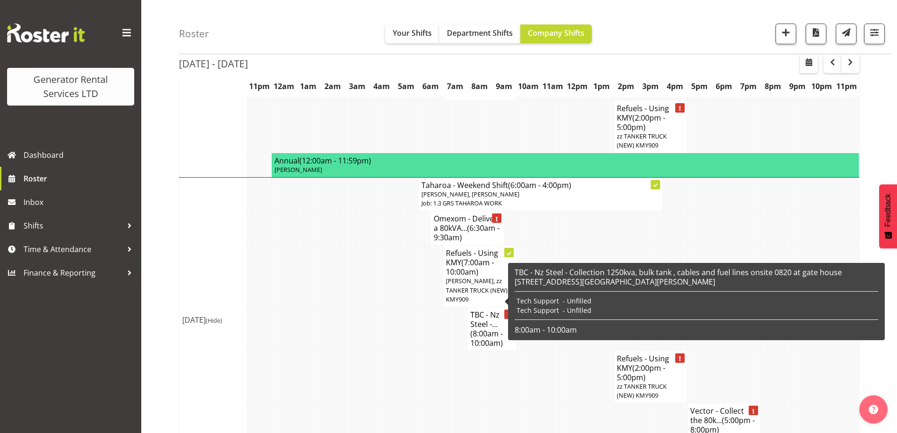
click at [364, 361] on td at bounding box center [367, 377] width 6 height 52
